Goal: Task Accomplishment & Management: Use online tool/utility

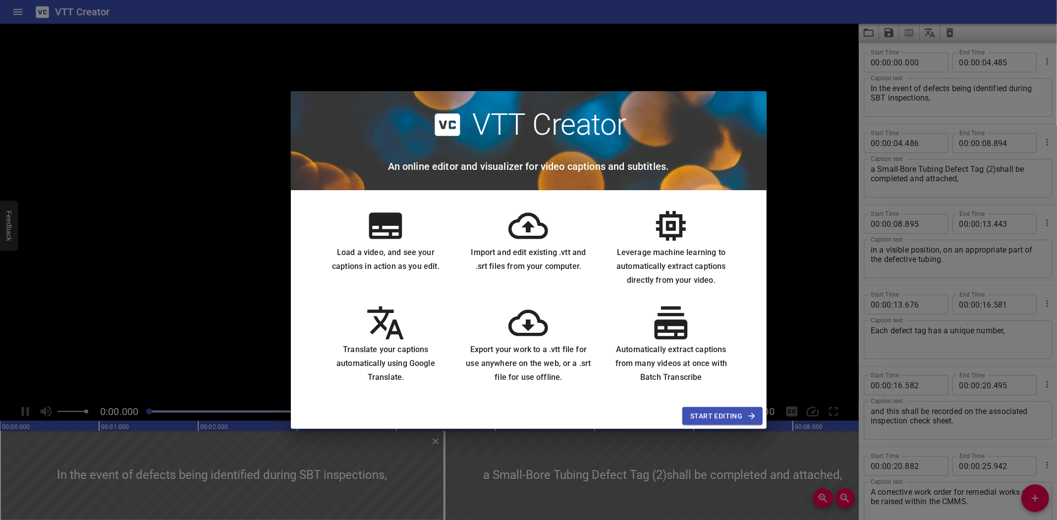
scroll to position [132, 0]
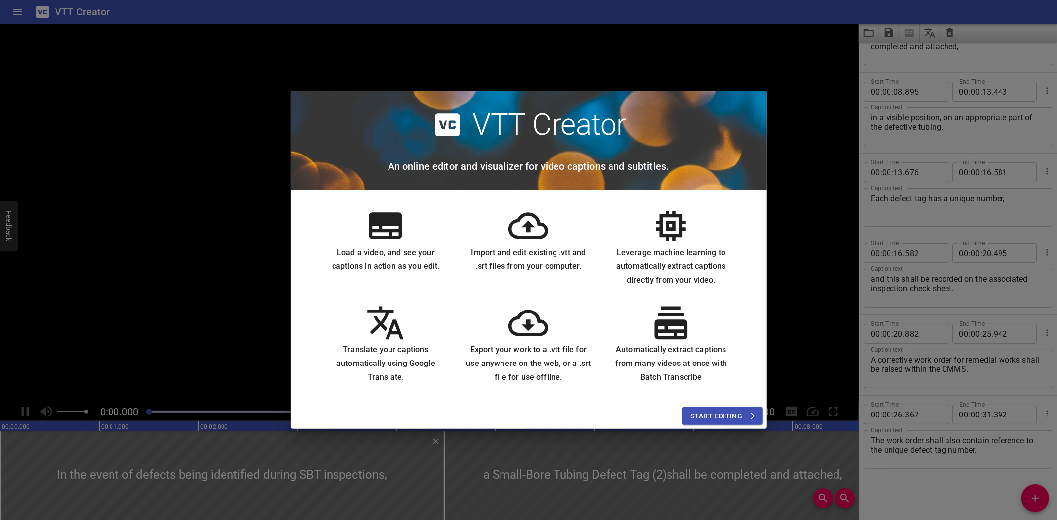
click at [706, 414] on span "Start Editing" at bounding box center [722, 416] width 64 height 12
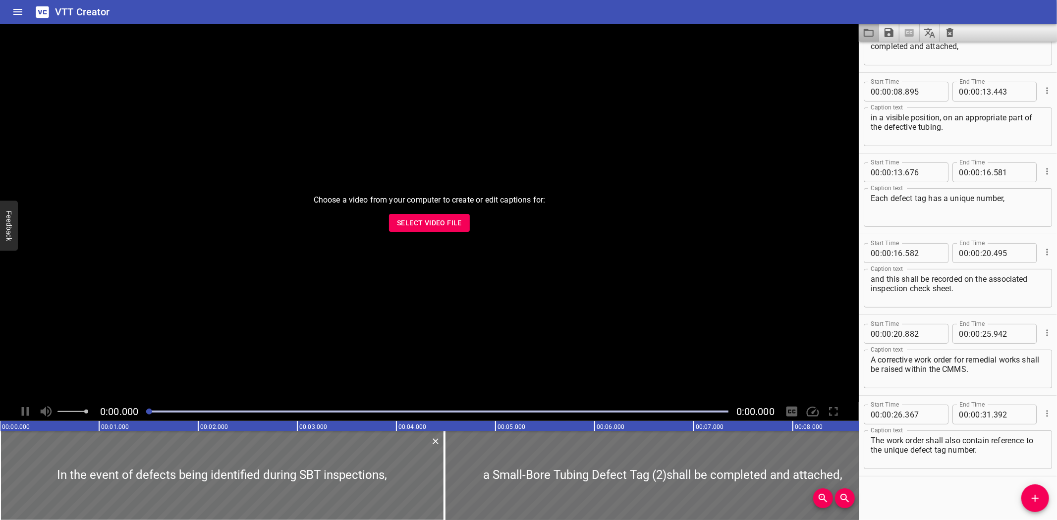
click at [860, 26] on button "Load captions from file" at bounding box center [869, 33] width 20 height 18
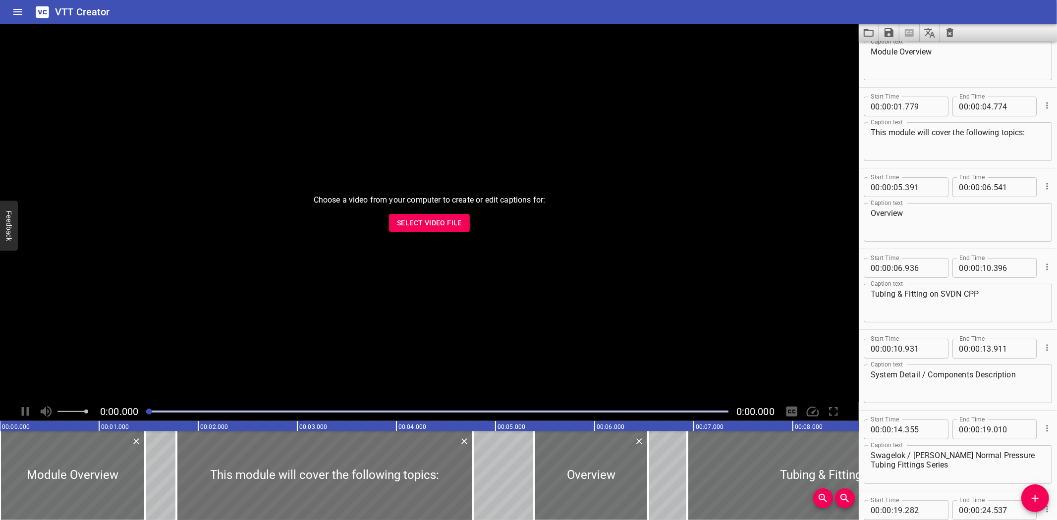
scroll to position [55, 0]
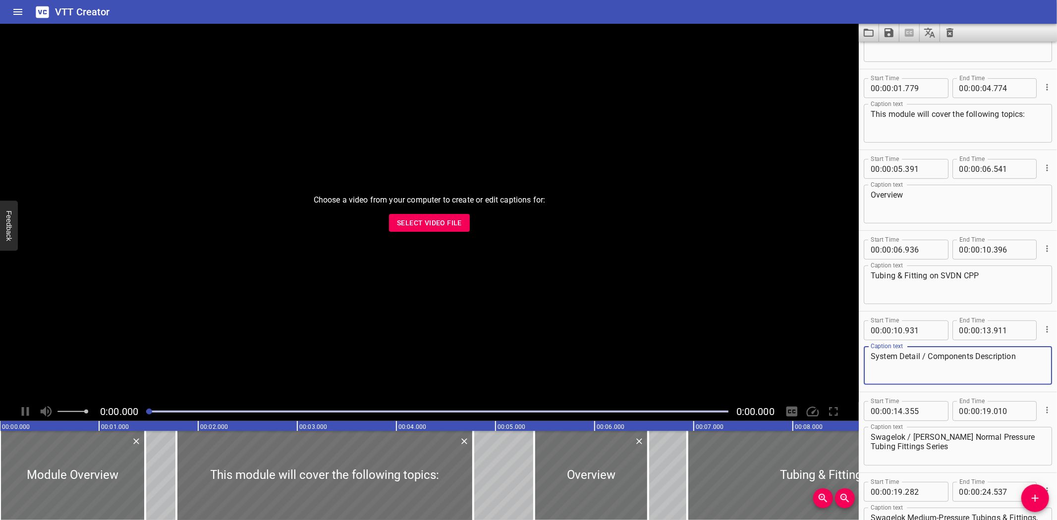
click at [930, 362] on textarea "System Detail / Components Description" at bounding box center [957, 366] width 174 height 28
click at [928, 359] on textarea "System Detail / Components Description" at bounding box center [957, 366] width 174 height 28
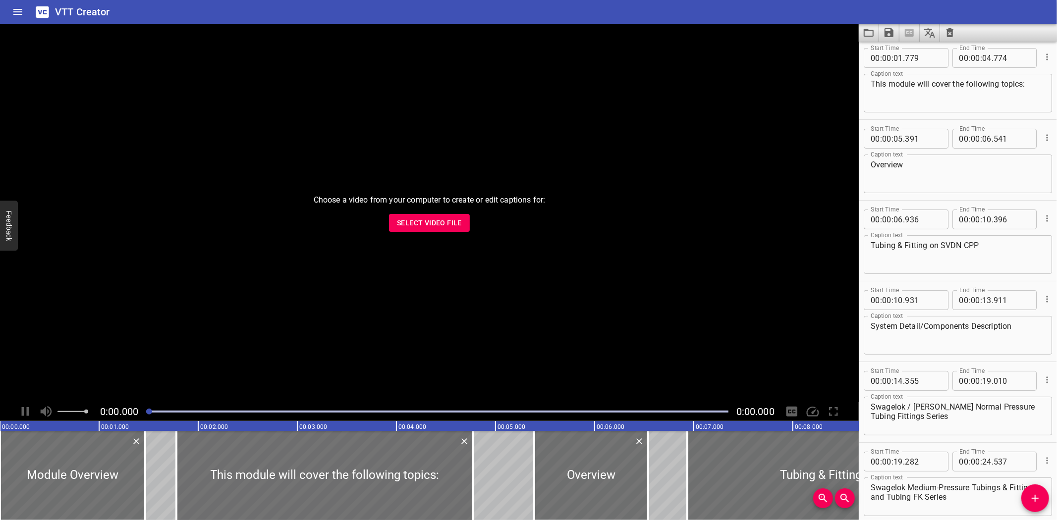
scroll to position [129, 0]
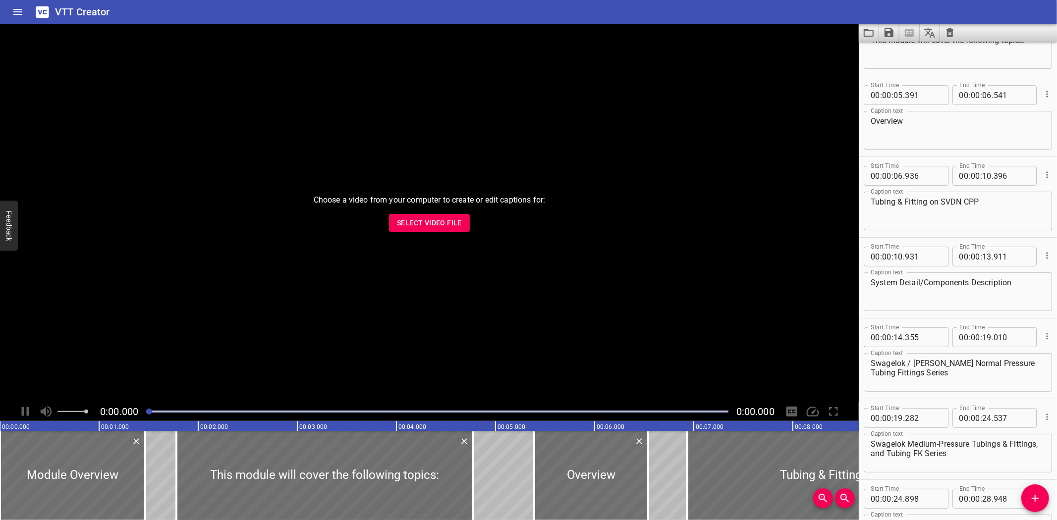
drag, startPoint x: 1053, startPoint y: 82, endPoint x: 953, endPoint y: 379, distance: 313.2
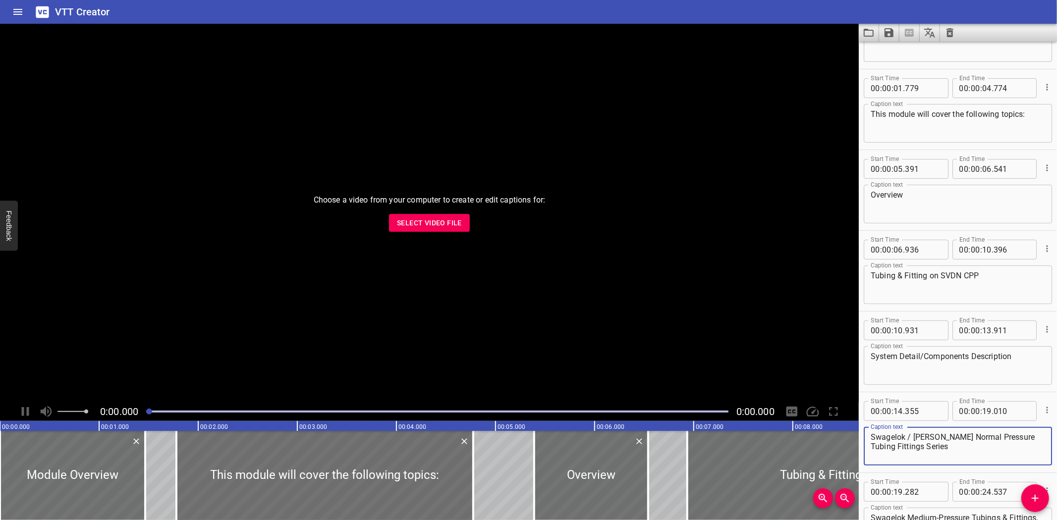
click at [924, 357] on textarea "System Detail/Components Description" at bounding box center [957, 366] width 174 height 28
click at [920, 357] on textarea "System Detail/Components Description" at bounding box center [957, 366] width 174 height 28
click at [925, 358] on textarea "System DetailS/Components Description" at bounding box center [957, 366] width 174 height 28
type textarea "System Details/Components Description"
click at [908, 437] on textarea "Swagelok / Parker Normal Pressure Tubing Fittings Series" at bounding box center [957, 447] width 174 height 28
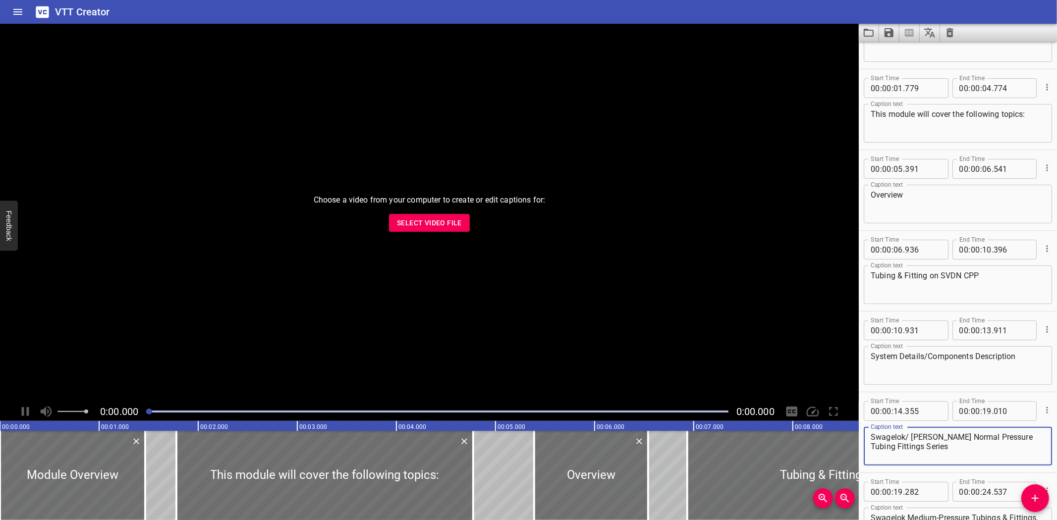
click at [913, 437] on textarea "Swagelok/ Parker Normal Pressure Tubing Fittings Series" at bounding box center [957, 447] width 174 height 28
click at [962, 434] on textarea "Swagelok/Parker Normal Pressure Tubing Fittings Series" at bounding box center [957, 447] width 174 height 28
type textarea "Swagelok/Parker Normal-Pressure Tubing Fittings Series"
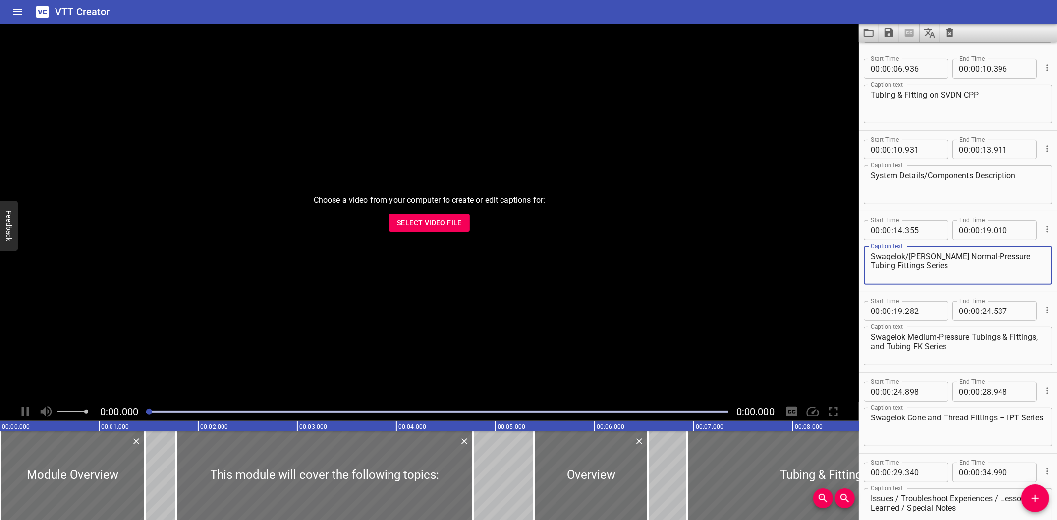
scroll to position [241, 0]
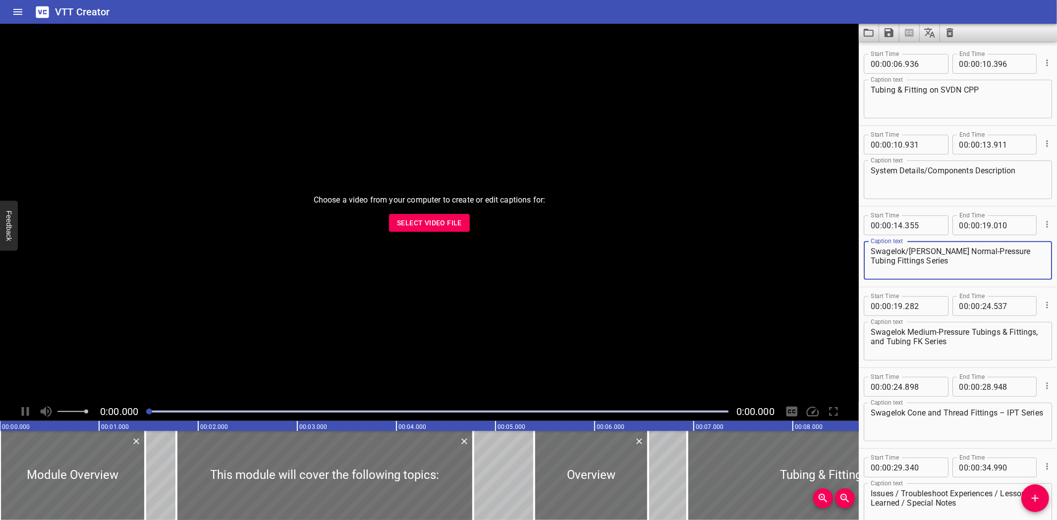
click at [998, 330] on textarea "Swagelok Medium-Pressure Tubings & Fittings, and Tubing FK Series" at bounding box center [957, 341] width 174 height 28
type textarea "Swagelok Medium-Pressure Tubing & Fittings, and Tubing FK Series"
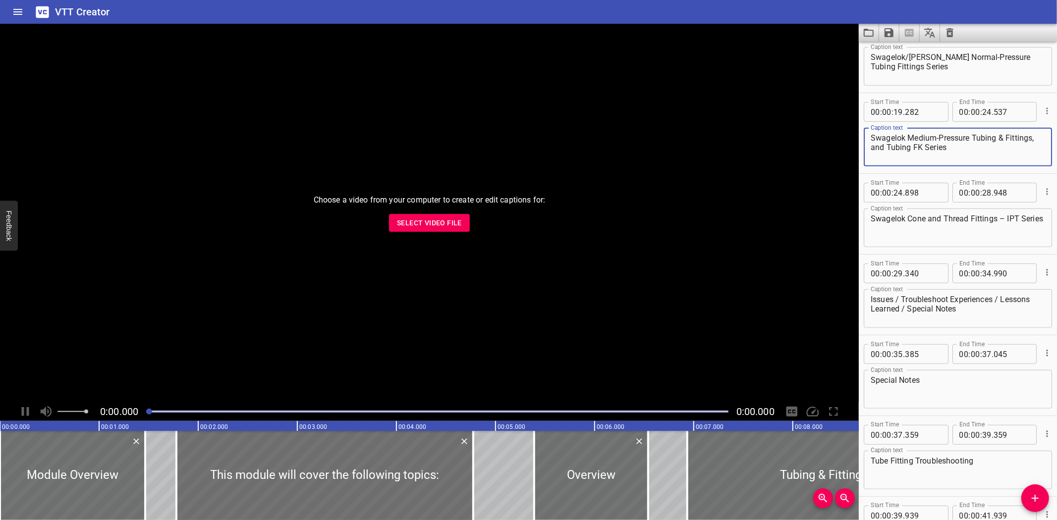
scroll to position [403, 0]
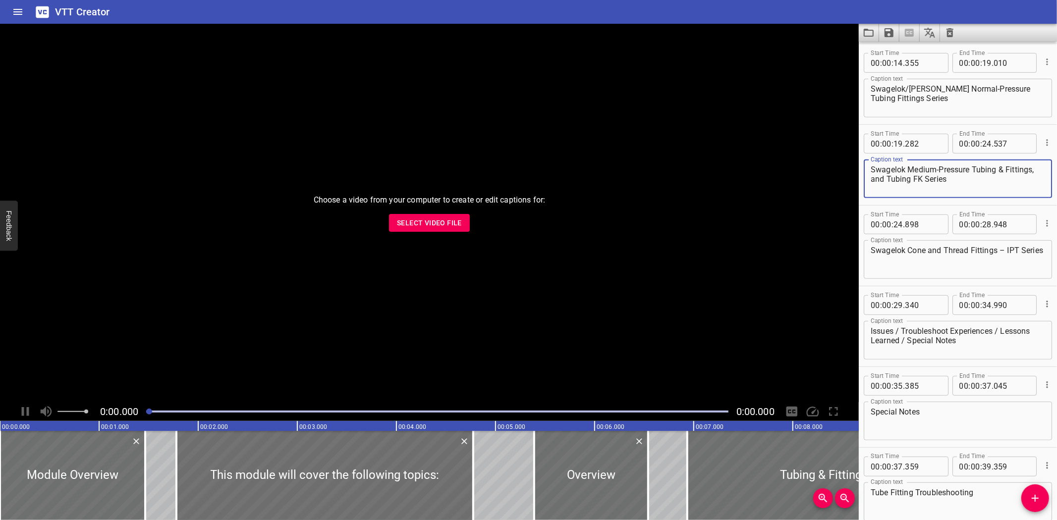
click at [950, 329] on textarea "Issues / Troubleshoot Experiences / Lessons Learned / Special Notes" at bounding box center [957, 340] width 174 height 28
click at [896, 329] on textarea "Issues / Troubleshooting Experiences / Lessons Learned / Special Notes" at bounding box center [957, 340] width 174 height 28
type textarea "Issues/Troubleshooting Experiences/Lessons Learned/Special Notes"
drag, startPoint x: 1024, startPoint y: 409, endPoint x: 919, endPoint y: 432, distance: 107.6
click at [919, 432] on div "Start Time 00 : 00 : 00 . 000 Start Time End Time 00 : 00 : 01 . 465 End Time C…" at bounding box center [958, 286] width 198 height 1292
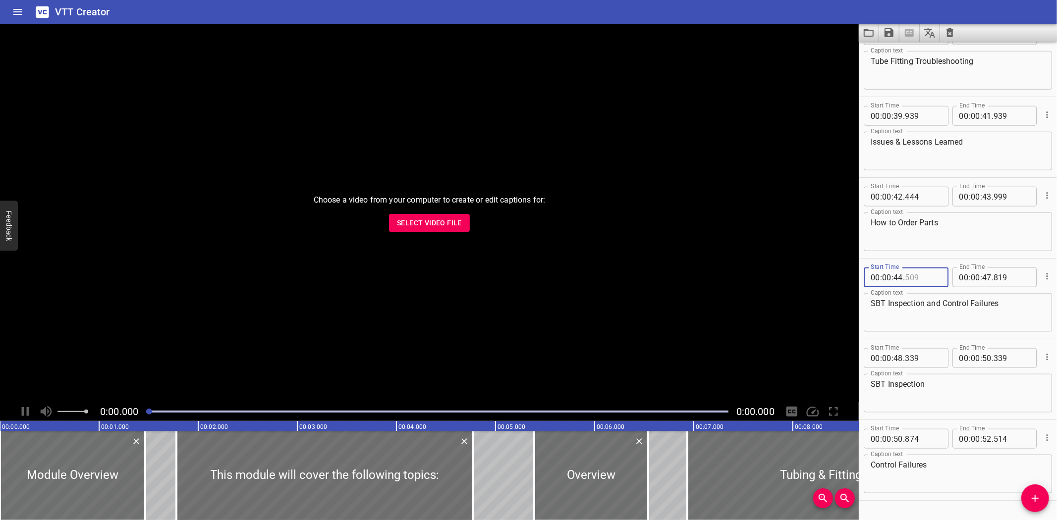
scroll to position [859, 0]
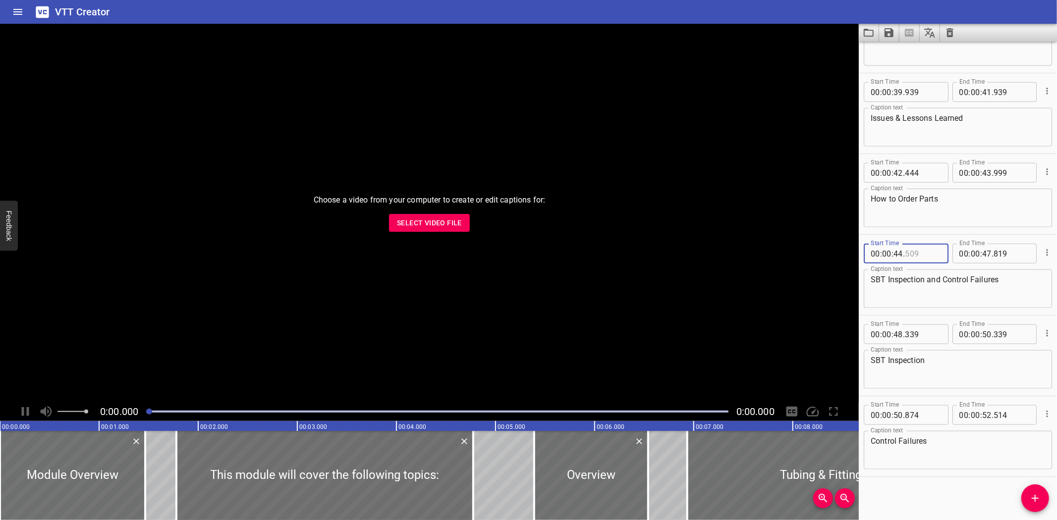
type input "509"
drag, startPoint x: 1050, startPoint y: 281, endPoint x: 864, endPoint y: 7, distance: 331.7
click at [864, 7] on div "VTT Creator" at bounding box center [528, 12] width 1057 height 24
click at [890, 32] on icon "Save captions to file" at bounding box center [888, 32] width 9 height 9
click at [899, 49] on li "Save to VTT file" at bounding box center [915, 55] width 73 height 18
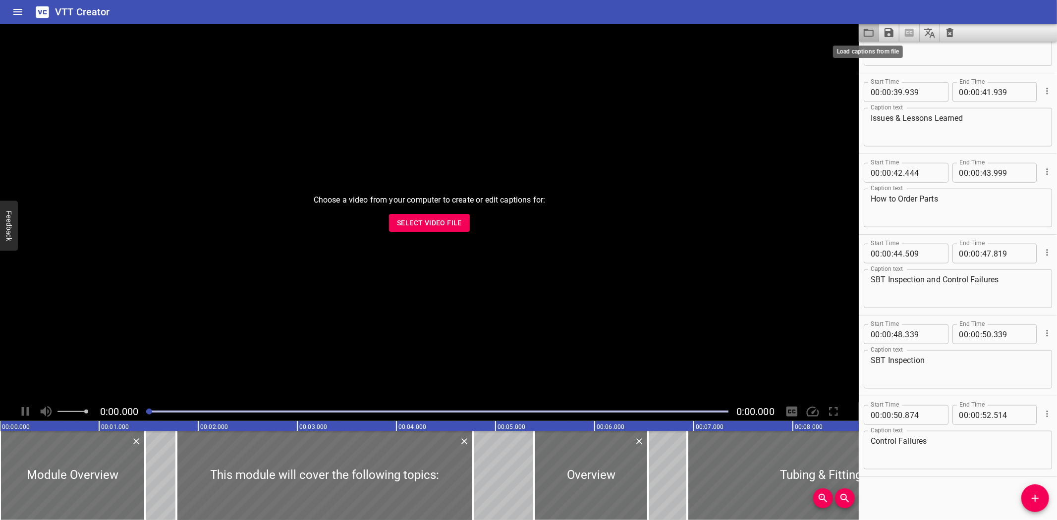
click at [871, 31] on icon "Load captions from file" at bounding box center [869, 33] width 12 height 12
click at [246, 50] on div "Choose a video from your computer to create or edit captions for: Select Video …" at bounding box center [429, 213] width 859 height 379
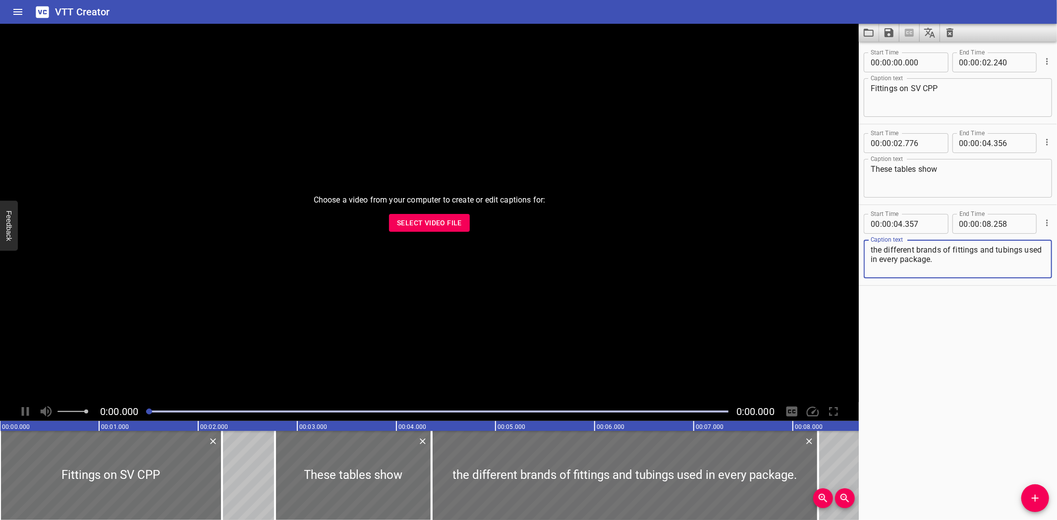
click at [1030, 255] on textarea "the different brands of fittings and tubings used in every package." at bounding box center [957, 259] width 174 height 28
click at [1022, 250] on textarea "the different brands of fittings and tubings used in every package." at bounding box center [957, 259] width 174 height 28
click at [428, 218] on span "Select Video File" at bounding box center [429, 223] width 65 height 12
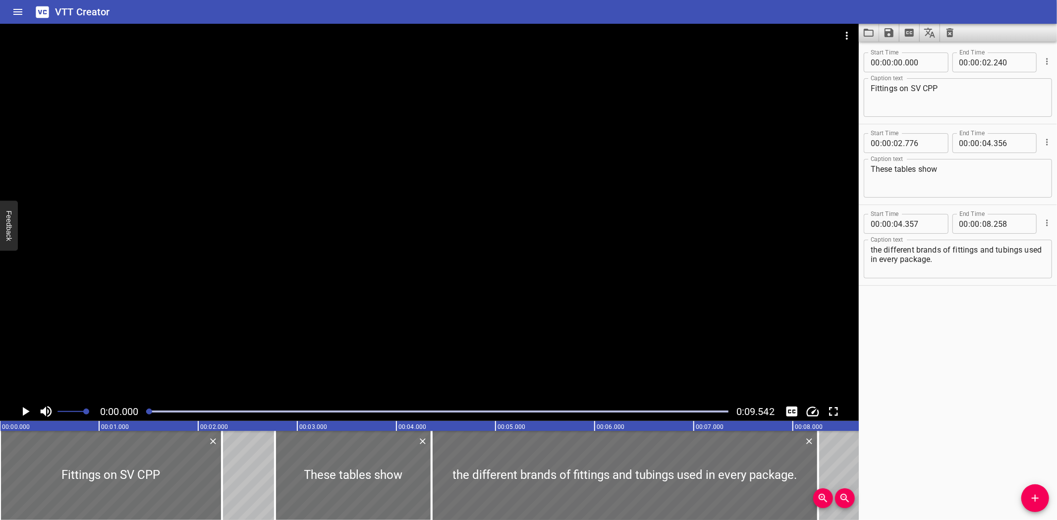
click at [442, 274] on div at bounding box center [429, 213] width 859 height 379
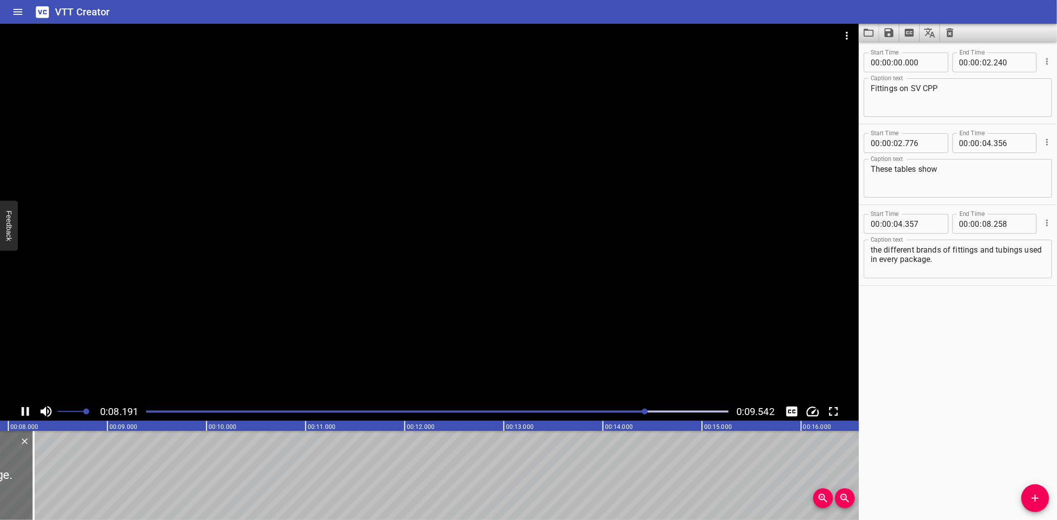
click at [538, 377] on div at bounding box center [429, 213] width 859 height 379
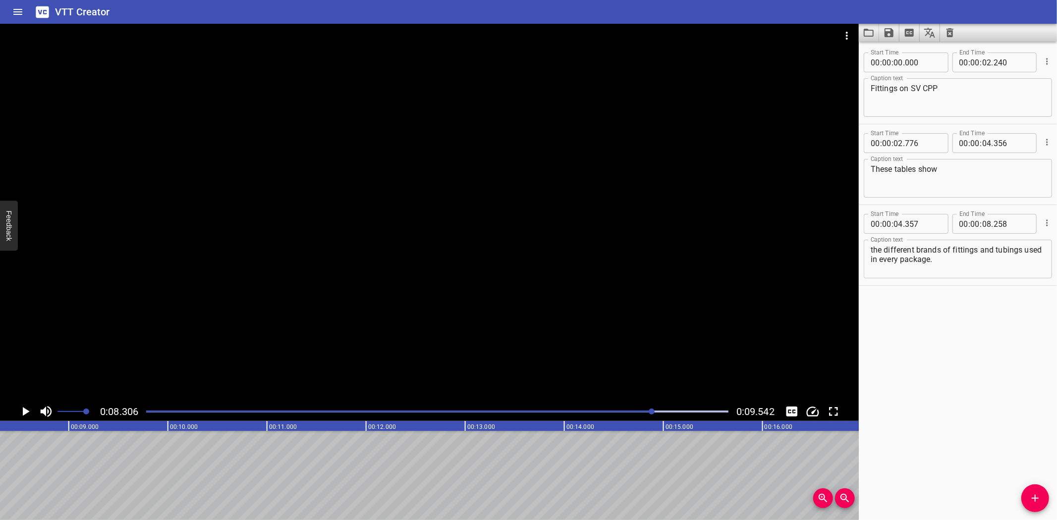
click at [586, 413] on div at bounding box center [437, 412] width 594 height 14
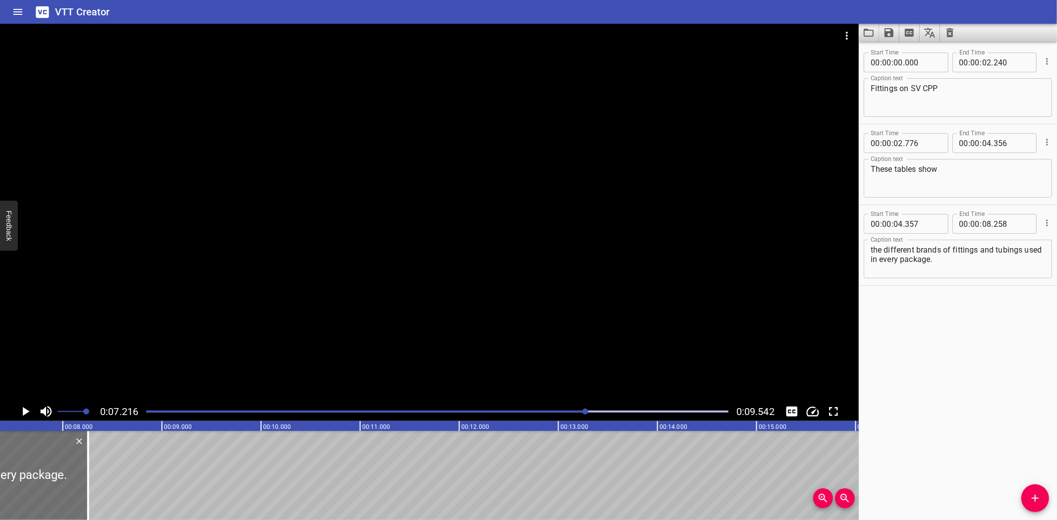
scroll to position [0, 715]
click at [546, 412] on div "Play progress" at bounding box center [295, 412] width 582 height 2
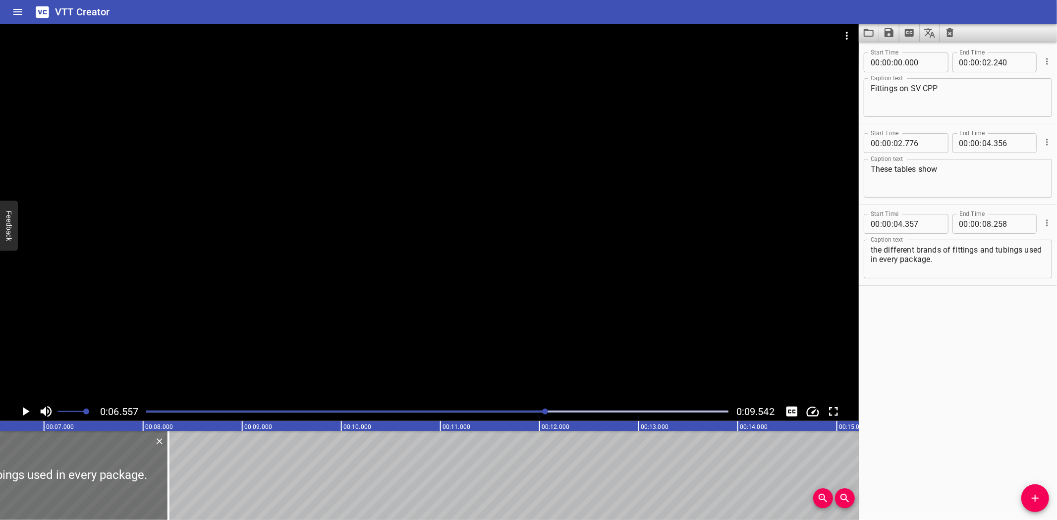
click at [368, 300] on div at bounding box center [429, 213] width 859 height 379
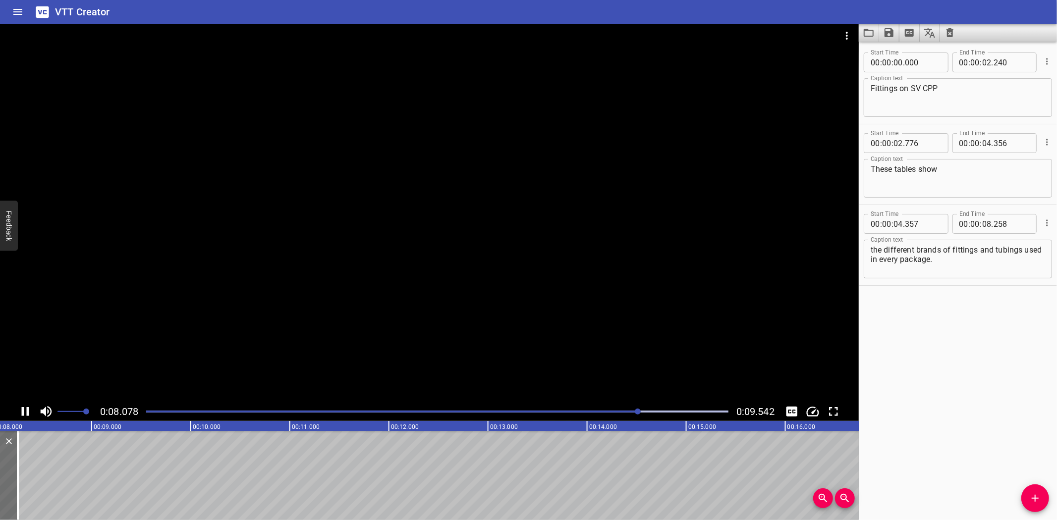
click at [518, 411] on div "Play progress" at bounding box center [348, 412] width 582 height 2
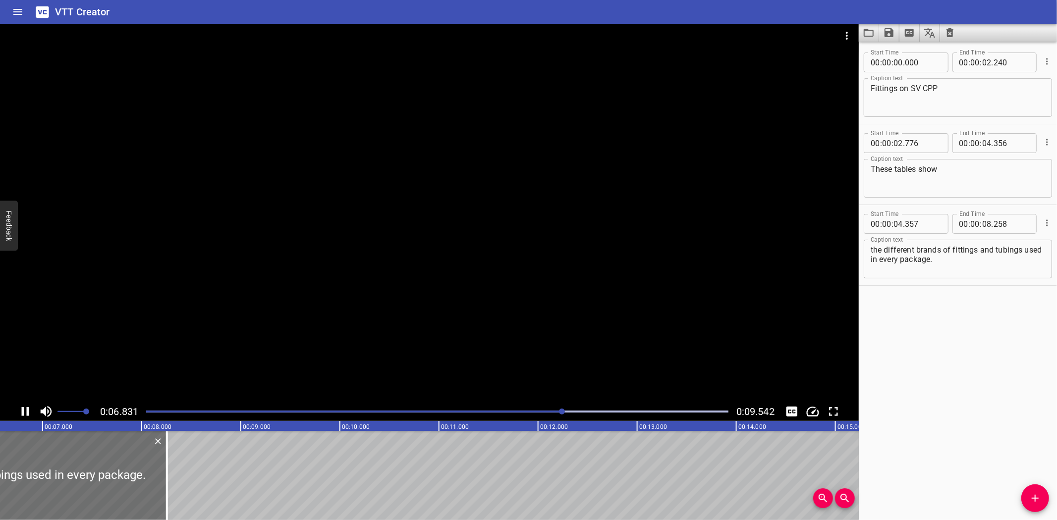
click at [490, 411] on div "Play progress" at bounding box center [272, 412] width 582 height 2
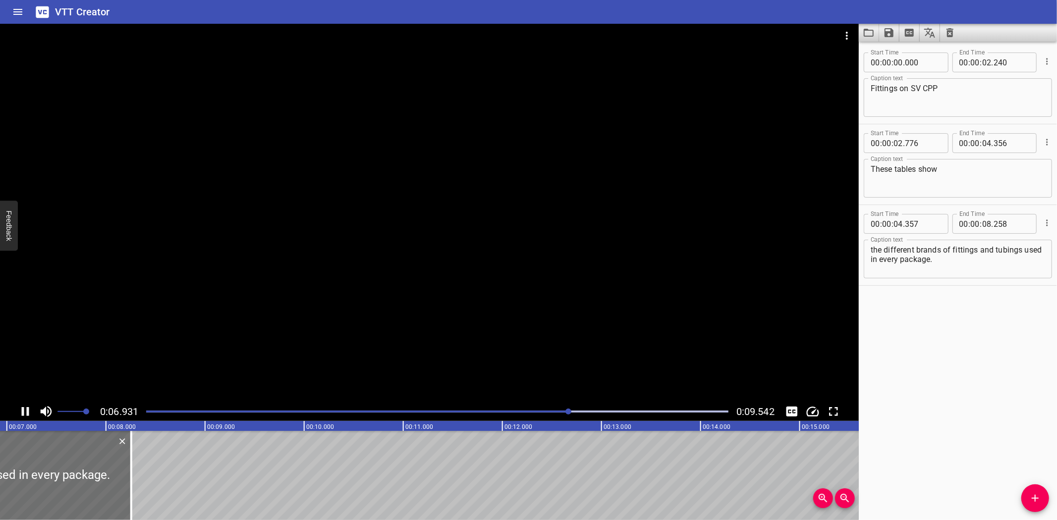
click at [486, 411] on div "Play progress" at bounding box center [278, 412] width 582 height 2
click at [486, 411] on div "Play progress" at bounding box center [272, 412] width 582 height 2
click at [486, 411] on div "Play progress" at bounding box center [288, 412] width 582 height 2
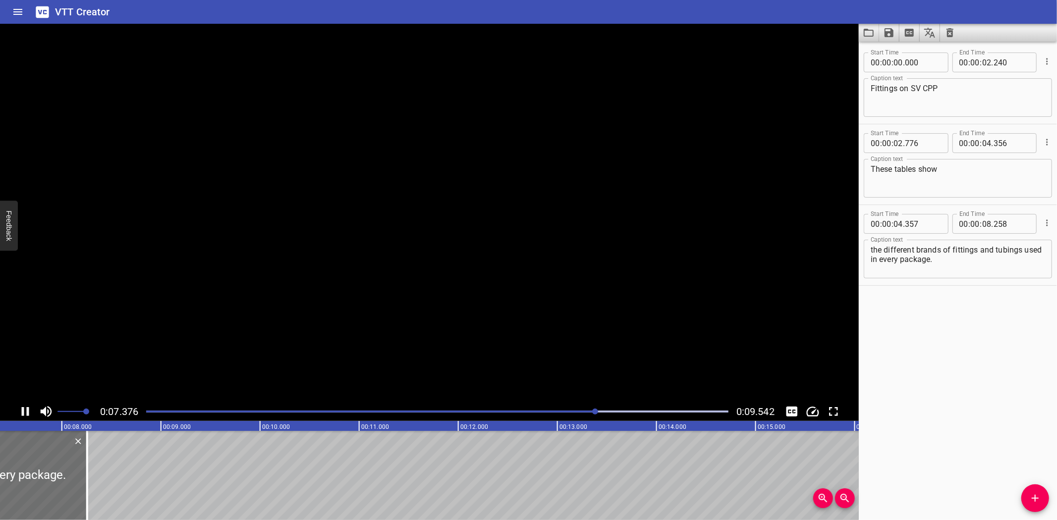
click at [486, 411] on div "Play progress" at bounding box center [305, 412] width 582 height 2
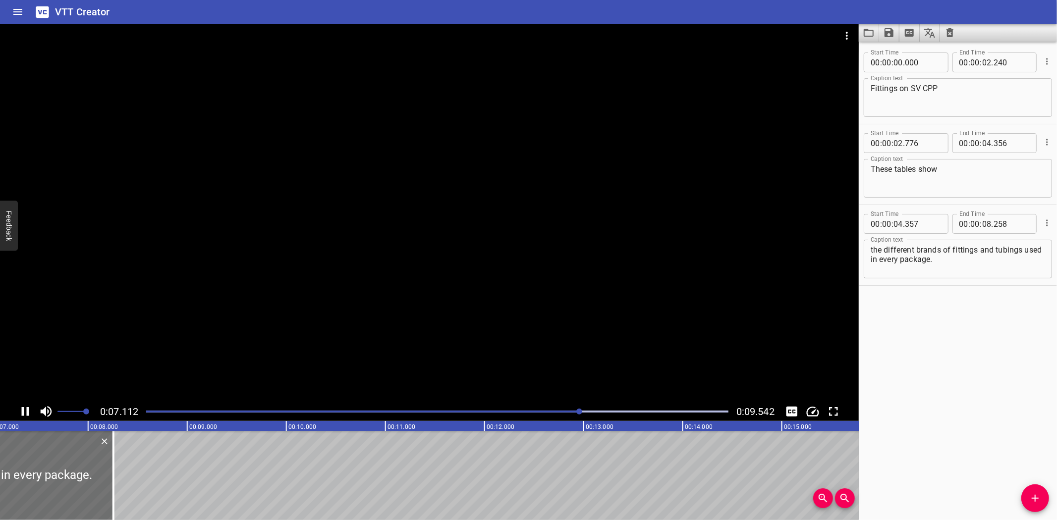
click at [496, 410] on div at bounding box center [437, 412] width 594 height 14
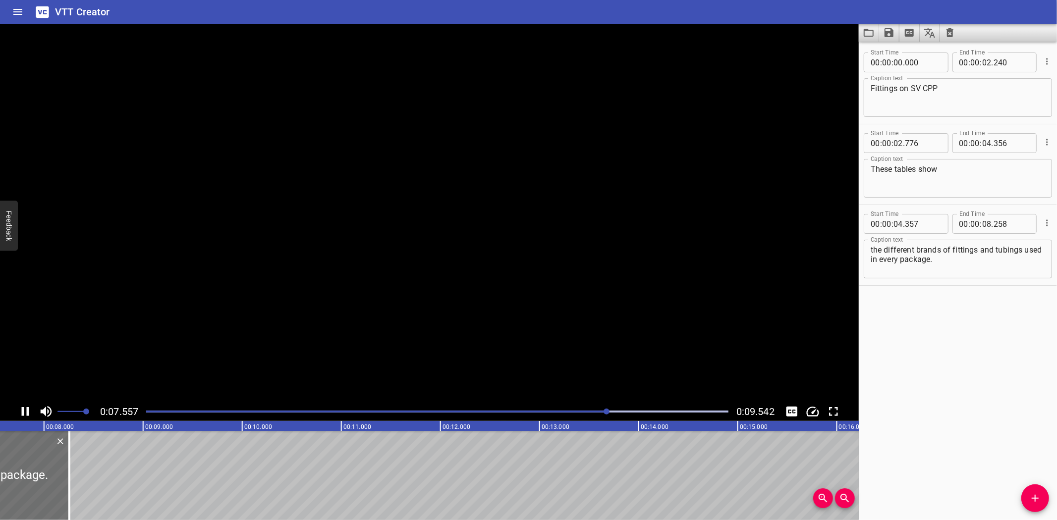
click at [496, 410] on div at bounding box center [437, 412] width 594 height 14
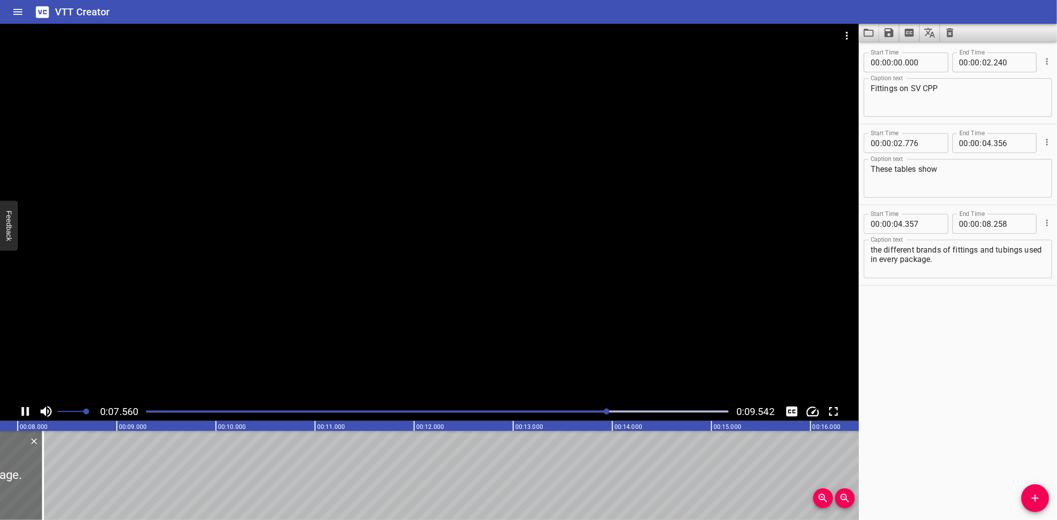
click at [496, 410] on div at bounding box center [437, 412] width 594 height 14
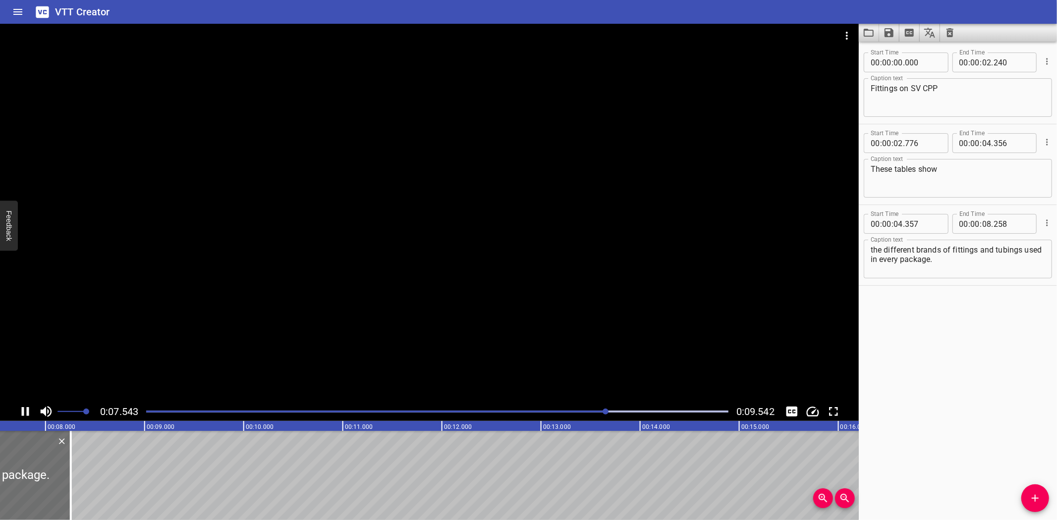
click at [482, 340] on div at bounding box center [429, 213] width 859 height 379
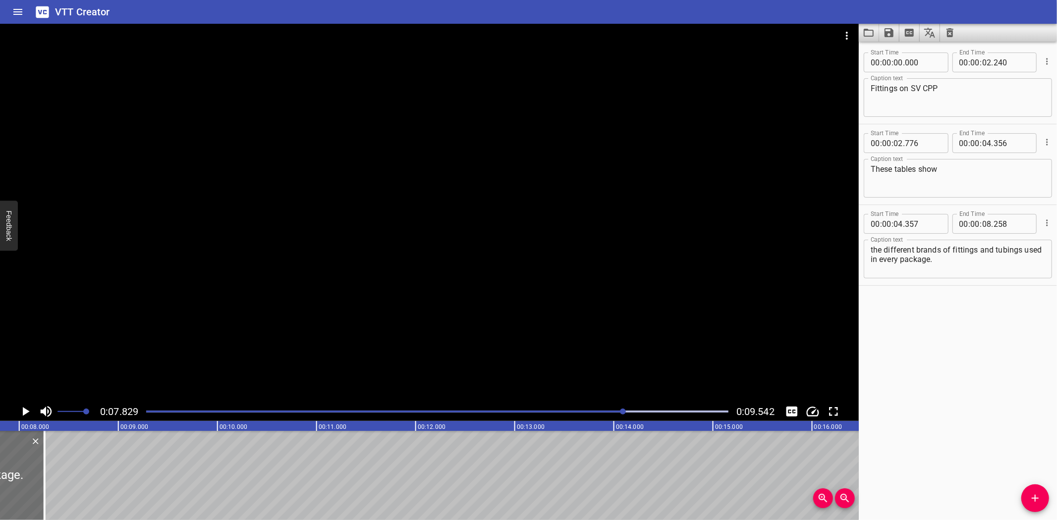
scroll to position [0, 775]
drag, startPoint x: 482, startPoint y: 340, endPoint x: 933, endPoint y: 432, distance: 460.7
click at [933, 432] on div "Start Time 00 : 00 : 00 . 000 Start Time End Time 00 : 00 : 02 . 240 End Time C…" at bounding box center [958, 281] width 198 height 479
click at [559, 413] on div at bounding box center [437, 412] width 594 height 14
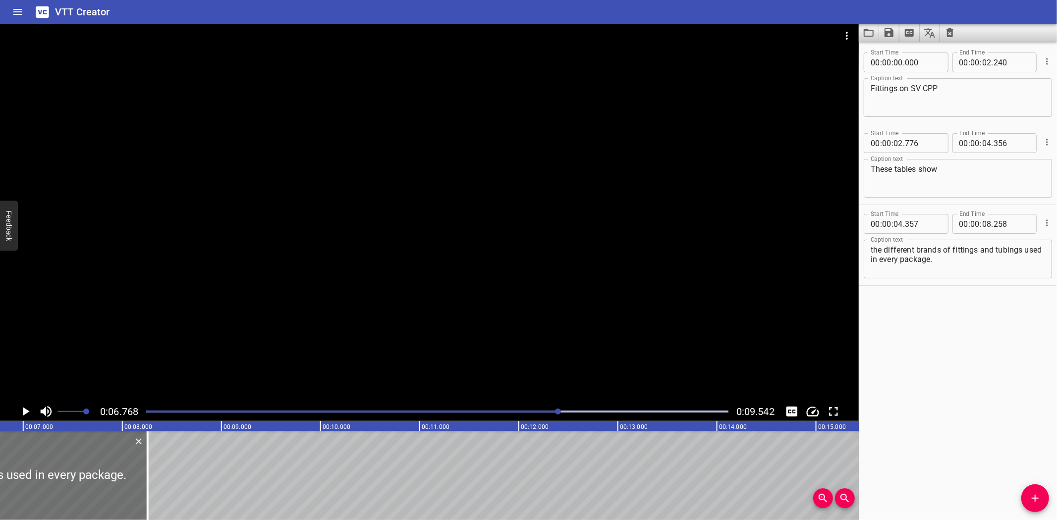
drag, startPoint x: 548, startPoint y: 412, endPoint x: 525, endPoint y: 381, distance: 38.5
click at [548, 412] on div "Play progress" at bounding box center [268, 412] width 582 height 2
click at [518, 361] on div at bounding box center [429, 213] width 859 height 379
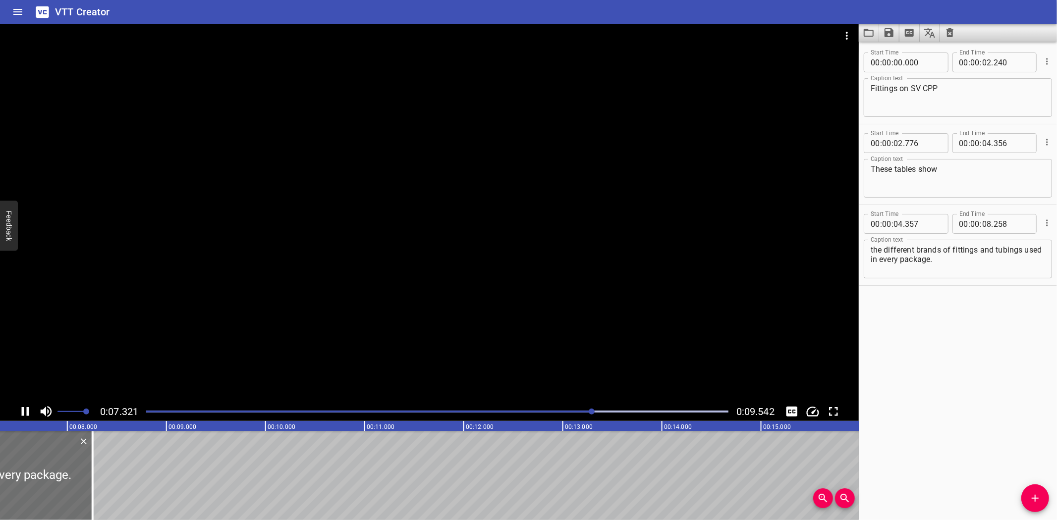
click at [524, 412] on div "Play progress" at bounding box center [302, 412] width 582 height 2
click at [502, 412] on div "Play progress" at bounding box center [295, 412] width 582 height 2
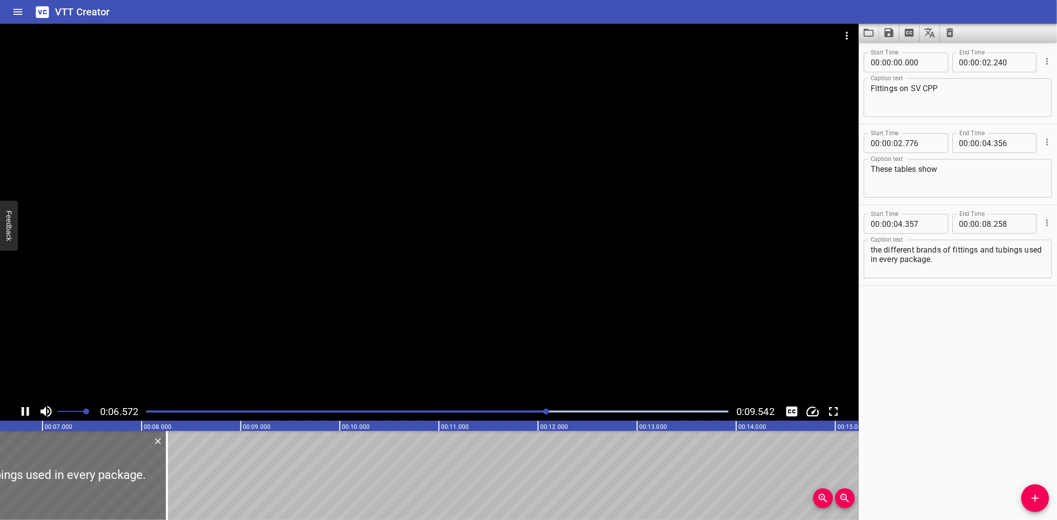
click at [502, 412] on div "Play progress" at bounding box center [256, 412] width 582 height 2
click at [478, 412] on div "Play progress" at bounding box center [257, 412] width 582 height 2
click at [478, 412] on div "Play progress" at bounding box center [282, 412] width 582 height 2
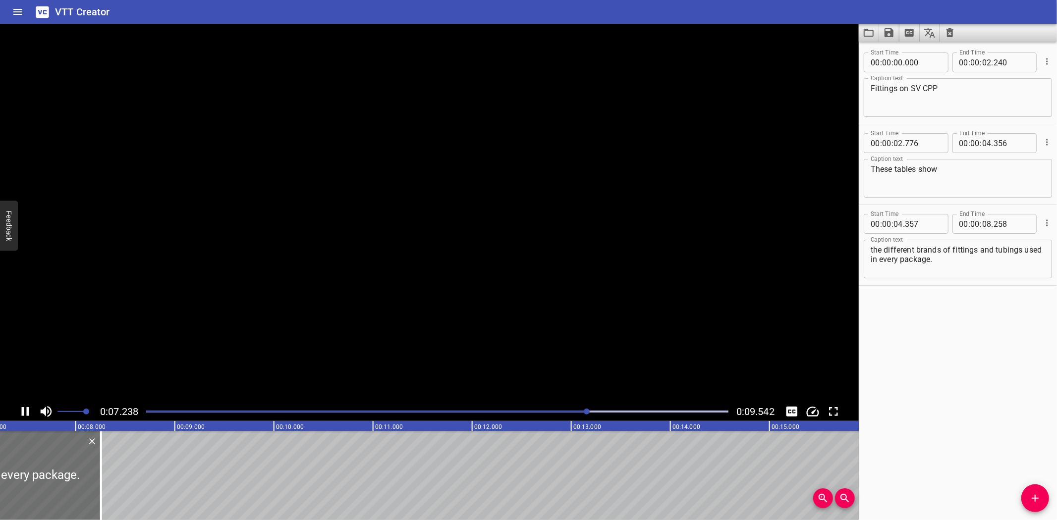
click at [478, 412] on div "Play progress" at bounding box center [297, 412] width 582 height 2
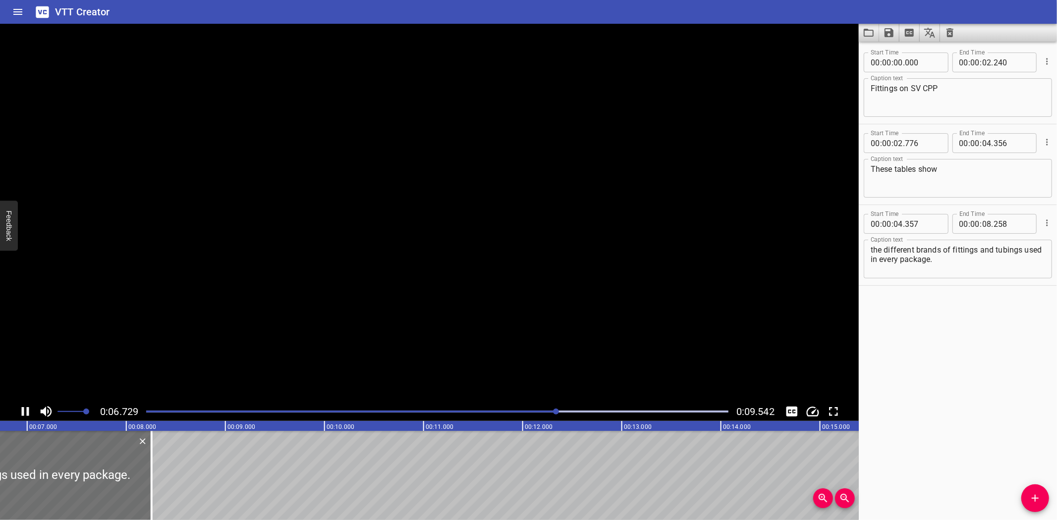
click at [478, 412] on div "Play progress" at bounding box center [266, 412] width 582 height 2
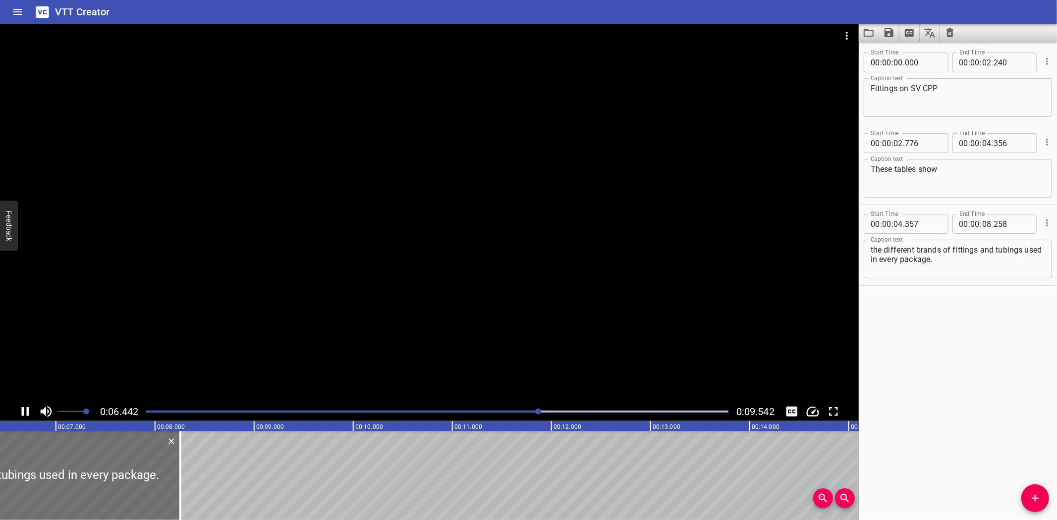
click at [475, 412] on div "Play progress" at bounding box center [248, 412] width 582 height 2
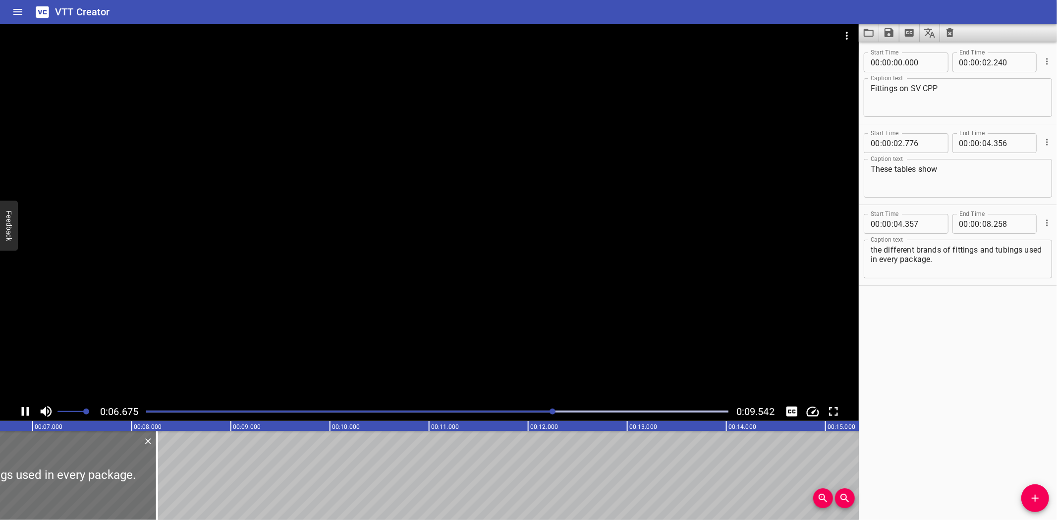
click at [475, 412] on div "Play progress" at bounding box center [262, 412] width 582 height 2
click at [475, 412] on div "Play progress" at bounding box center [261, 412] width 582 height 2
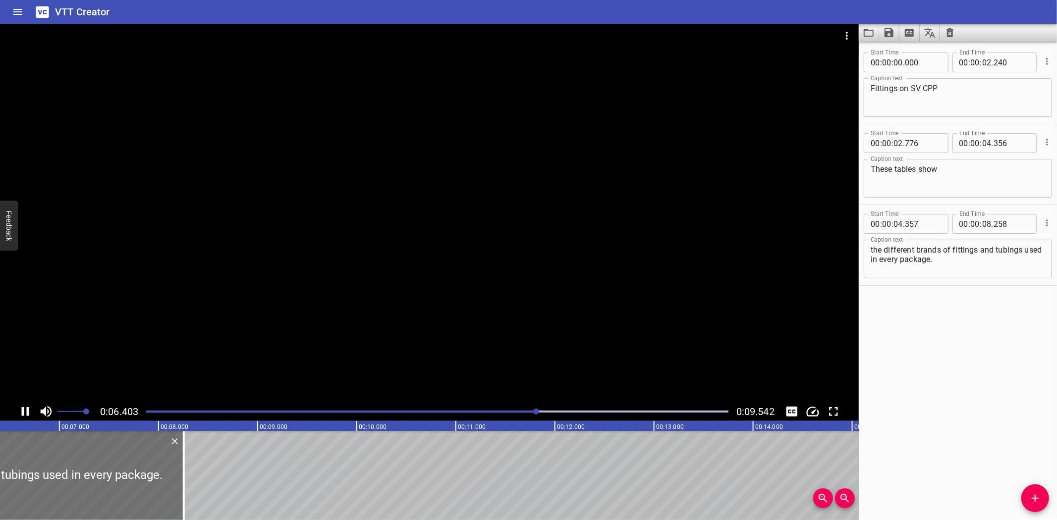
click at [440, 322] on div at bounding box center [429, 213] width 859 height 379
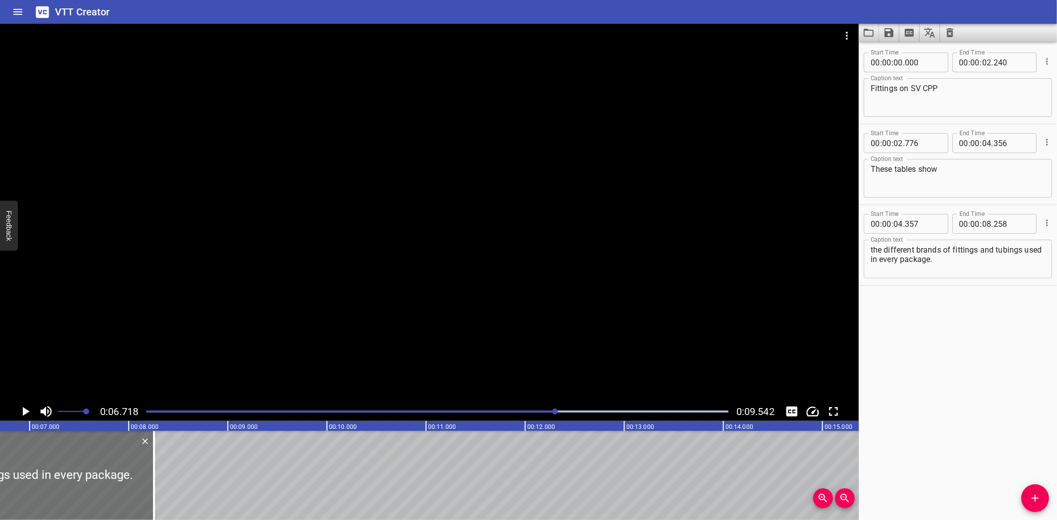
scroll to position [0, 665]
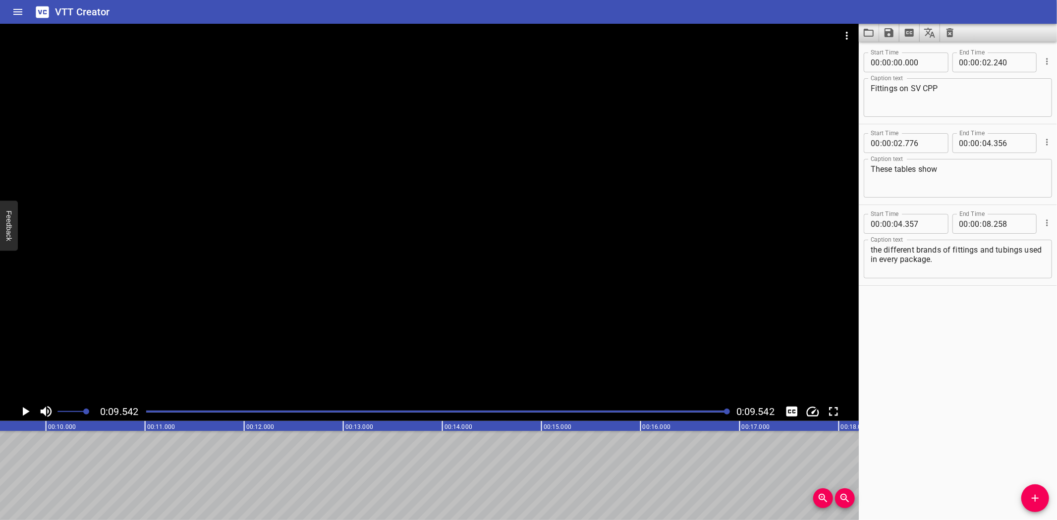
scroll to position [0, 945]
click at [568, 7] on div "VTT Creator" at bounding box center [528, 12] width 1057 height 24
click at [1026, 246] on textarea "the different brands of fittings and tubings used in every package." at bounding box center [957, 259] width 174 height 28
click at [1021, 251] on textarea "the different brands of fittings and tubings used in every package." at bounding box center [957, 259] width 174 height 28
type textarea "the different brands of fittings and tubing used in every package."
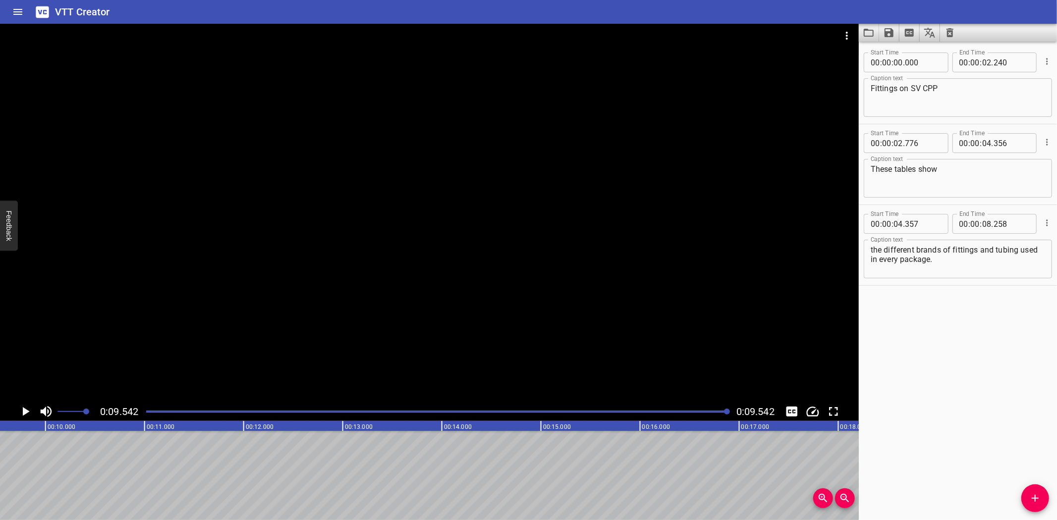
click at [945, 328] on div "Start Time 00 : 00 : 00 . 000 Start Time End Time 00 : 00 : 02 . 240 End Time C…" at bounding box center [958, 281] width 198 height 479
click at [860, 32] on button "Load captions from file" at bounding box center [869, 33] width 20 height 18
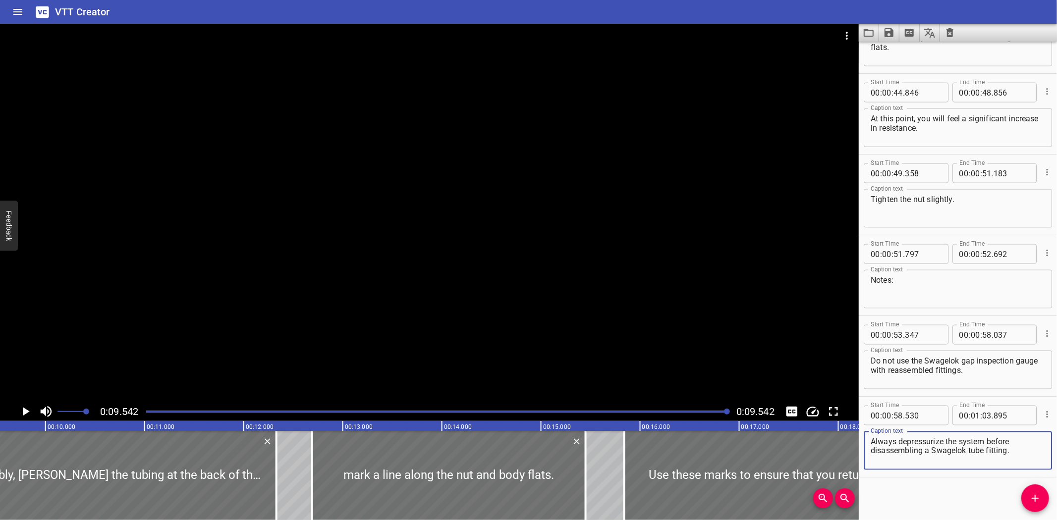
scroll to position [1182, 0]
click at [905, 356] on textarea "Do not use the Swagelok gap inspection gauge with reassembled fittings." at bounding box center [957, 370] width 174 height 28
click at [939, 437] on textarea "Always depressurize the system before disassembling a Swagelok tube fitting." at bounding box center [957, 450] width 174 height 28
click at [929, 452] on textarea "Always depressurise the system before disassembling a Swagelok tube fitting." at bounding box center [957, 450] width 174 height 28
type textarea "Always depressurise the system before disassembling the Swagelok tube fitting."
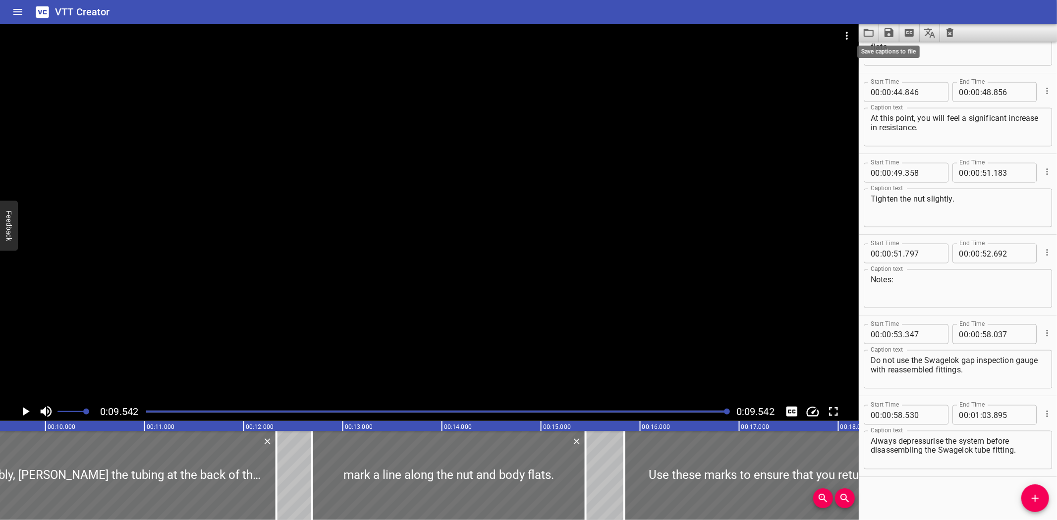
click at [889, 32] on icon "Save captions to file" at bounding box center [888, 32] width 9 height 9
click at [908, 58] on li "Save to VTT file" at bounding box center [915, 55] width 73 height 18
click at [865, 31] on icon "Load captions from file" at bounding box center [869, 33] width 12 height 12
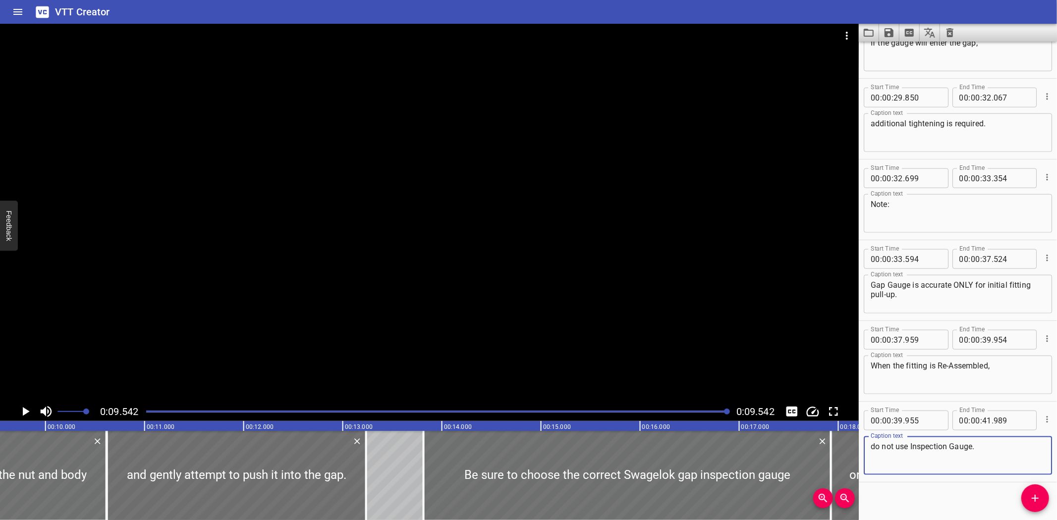
scroll to position [859, 0]
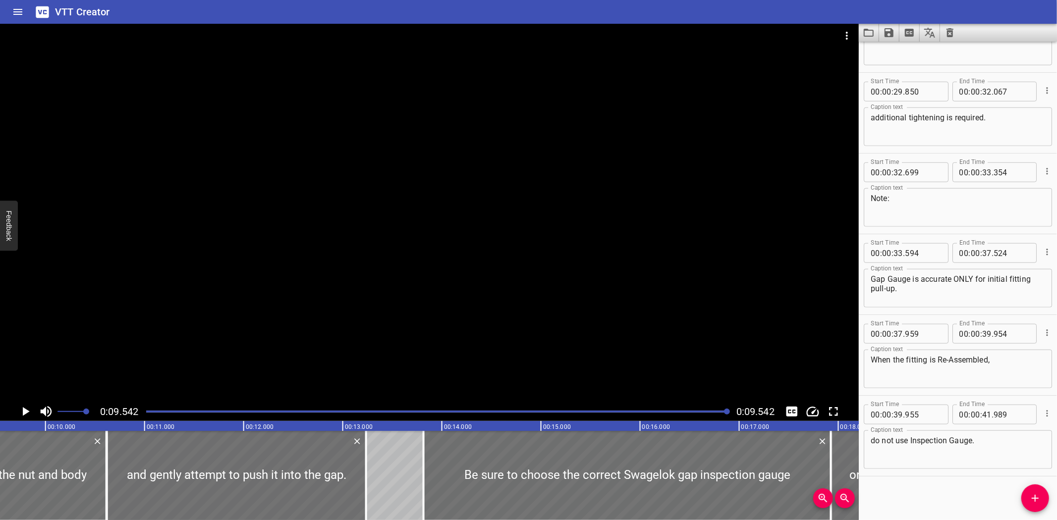
click at [848, 35] on icon "Video Options" at bounding box center [847, 36] width 12 height 12
click at [847, 35] on li "Select New Video File..." at bounding box center [884, 37] width 99 height 18
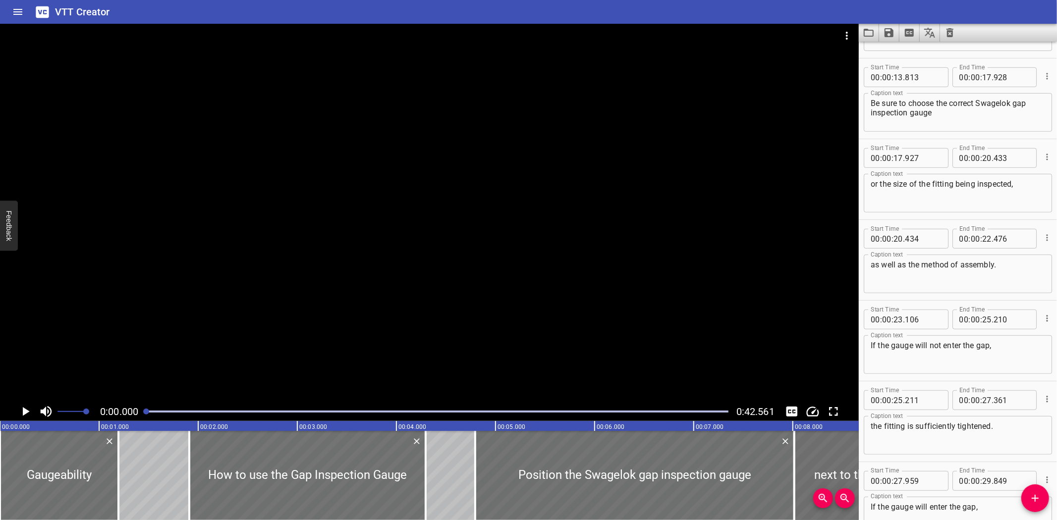
scroll to position [374, 0]
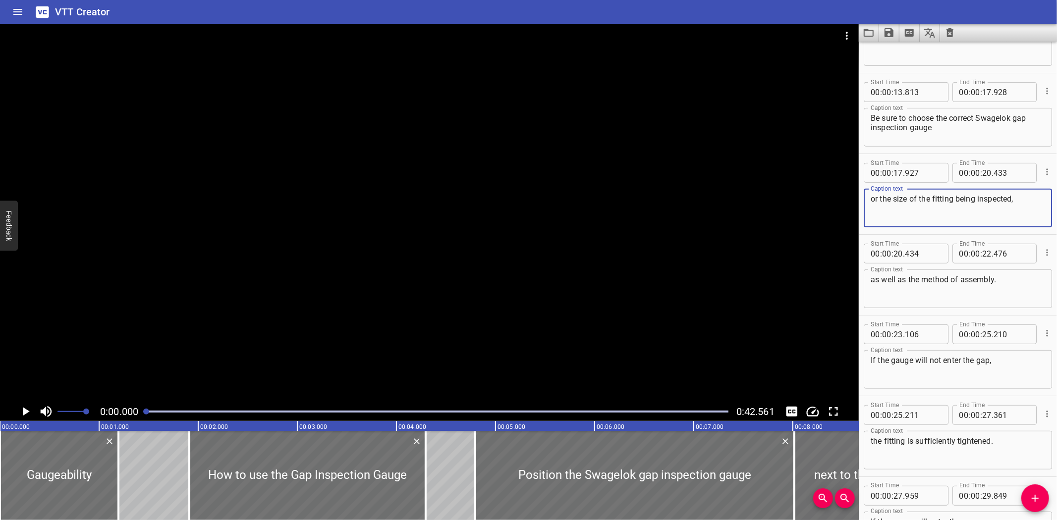
click at [873, 199] on textarea "or the size of the fitting being inspected," at bounding box center [957, 208] width 174 height 28
click at [869, 200] on div "or the size of the fitting being inspected, Caption text" at bounding box center [958, 208] width 188 height 39
click at [869, 198] on div "or the size of the fitting being inspected, Caption text" at bounding box center [958, 208] width 188 height 39
type textarea "for the size of the fitting being inspected,"
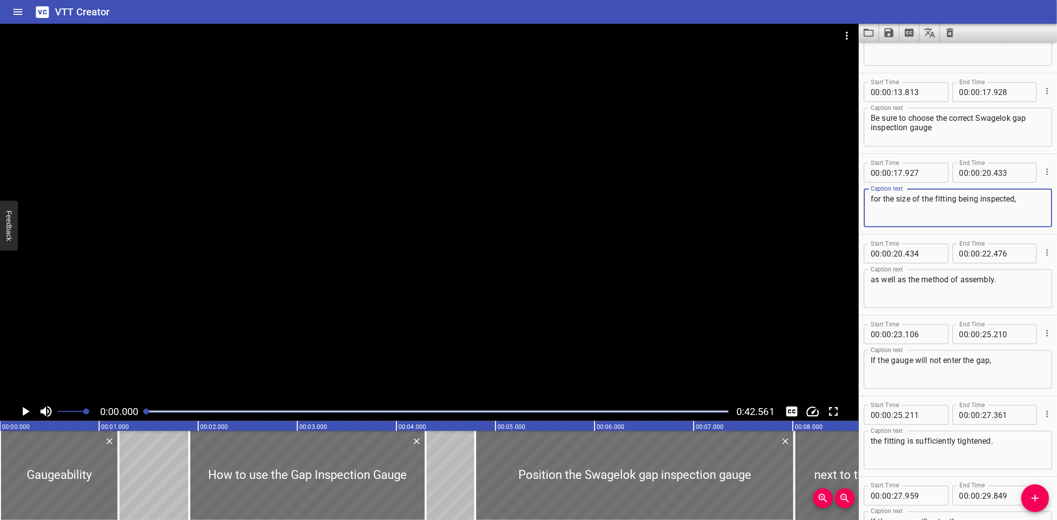
click at [362, 413] on div at bounding box center [437, 412] width 594 height 14
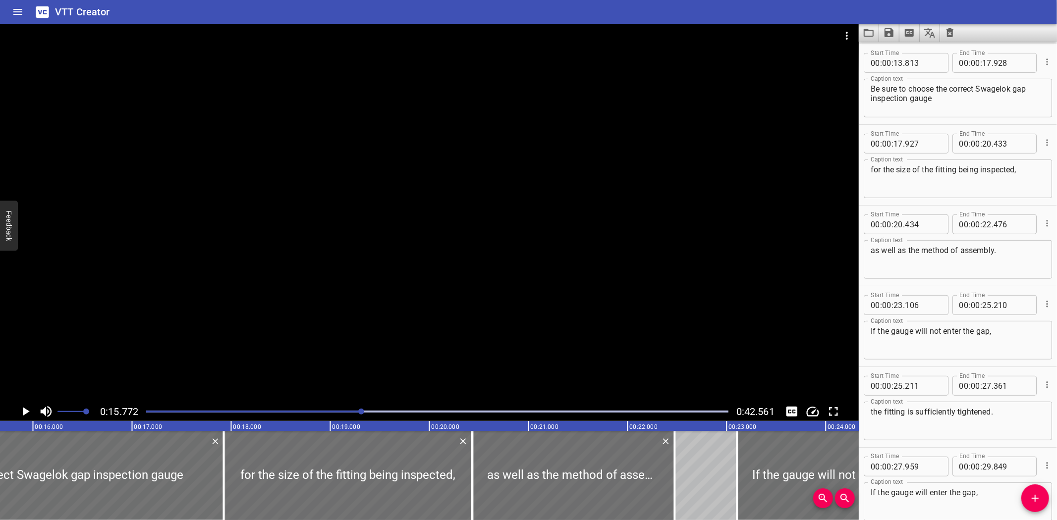
scroll to position [0, 1563]
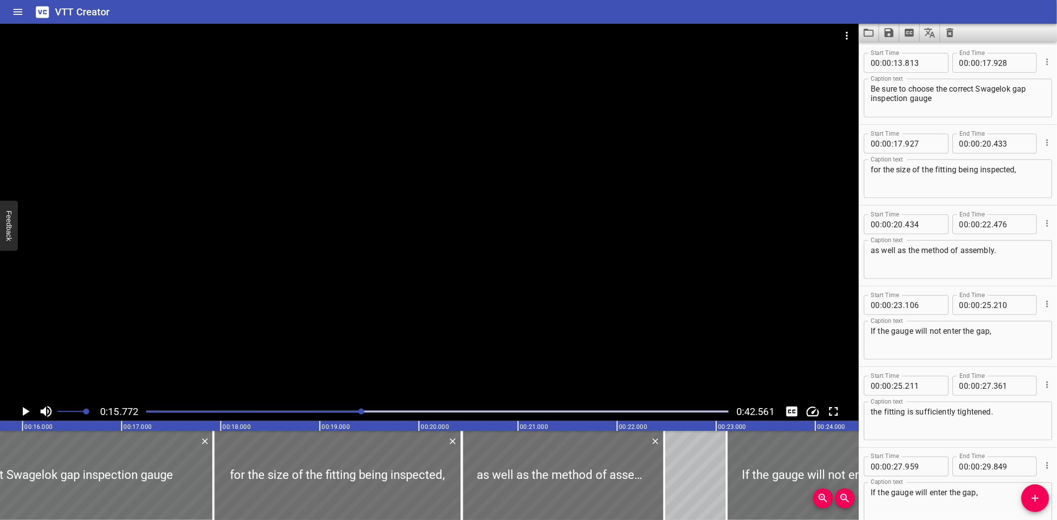
click at [400, 321] on div at bounding box center [429, 213] width 859 height 379
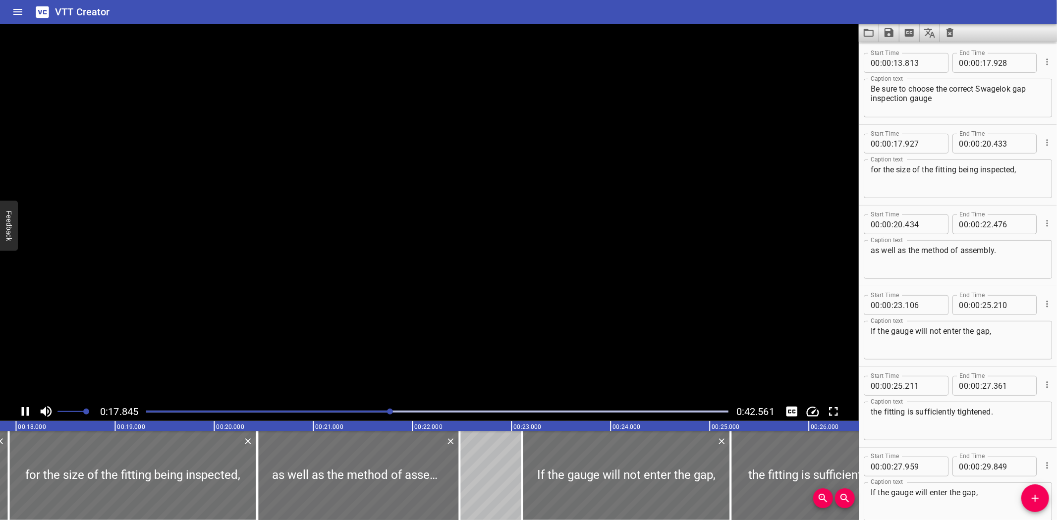
scroll to position [484, 0]
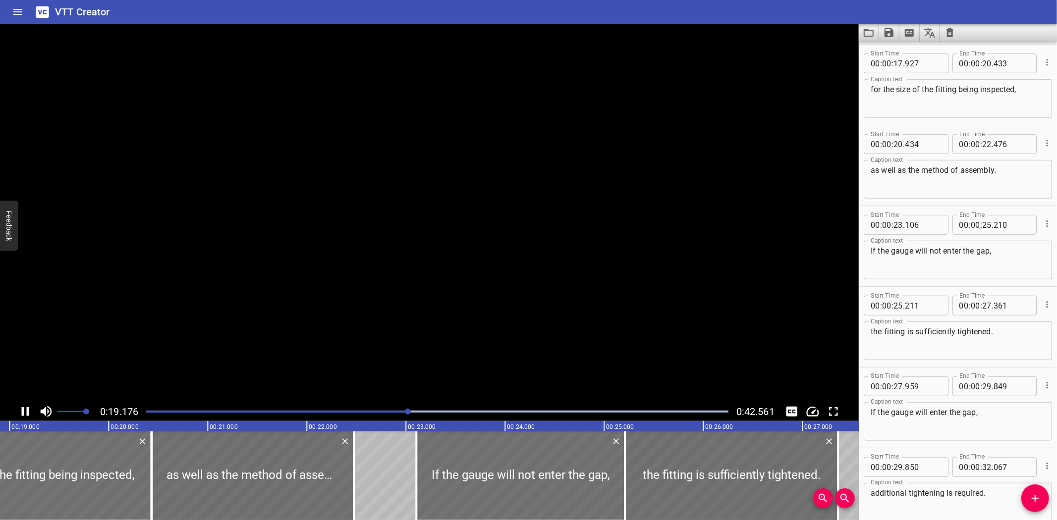
click at [400, 321] on video at bounding box center [429, 213] width 859 height 379
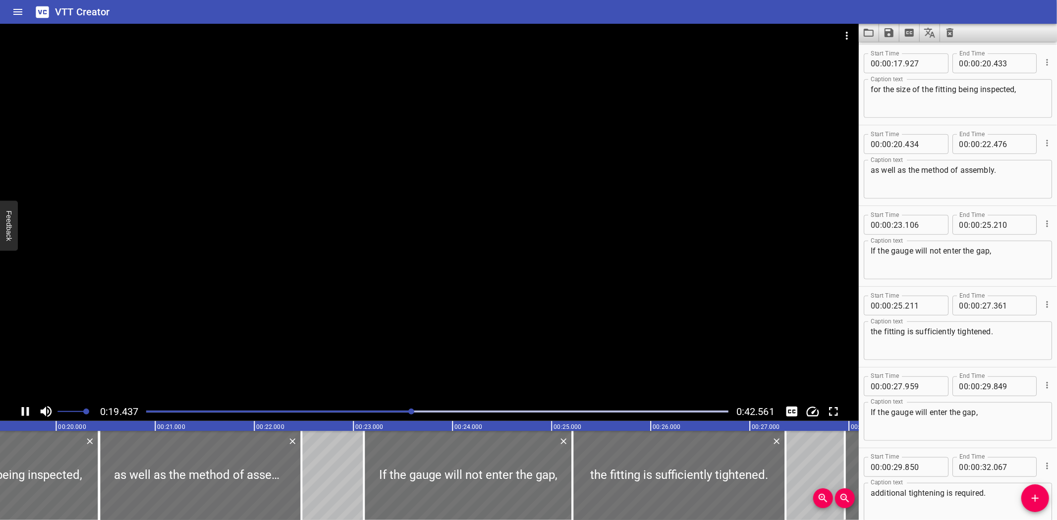
click at [402, 332] on div at bounding box center [429, 213] width 859 height 379
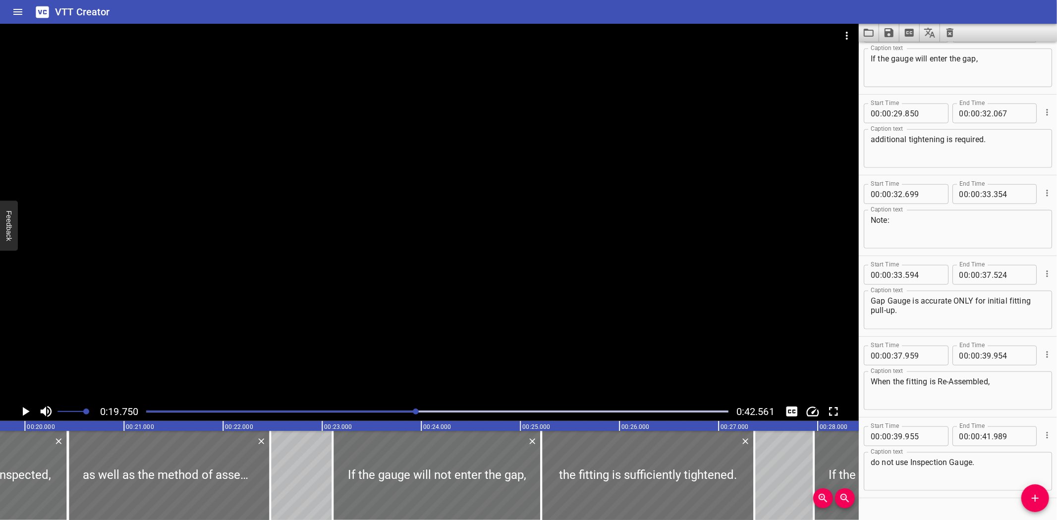
scroll to position [859, 0]
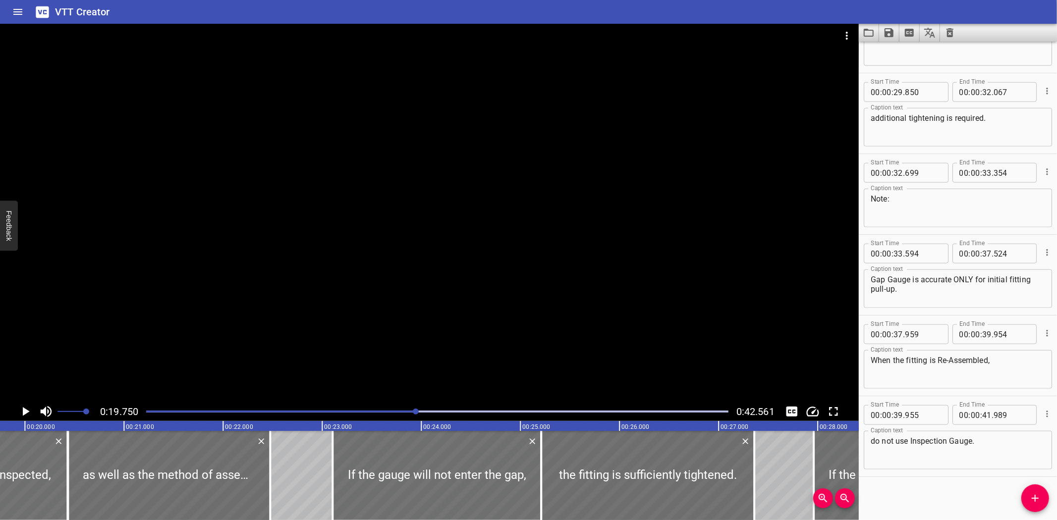
click at [953, 360] on textarea "When the fitting is Re-Assembled," at bounding box center [957, 370] width 174 height 28
type textarea "When the fitting is reassembled,"
click at [909, 439] on textarea "do not use Inspection Gauge." at bounding box center [957, 450] width 174 height 28
click at [928, 439] on textarea "do not use the Inspection Gauge." at bounding box center [957, 450] width 174 height 28
type textarea "do not use the Inspection Gauge."
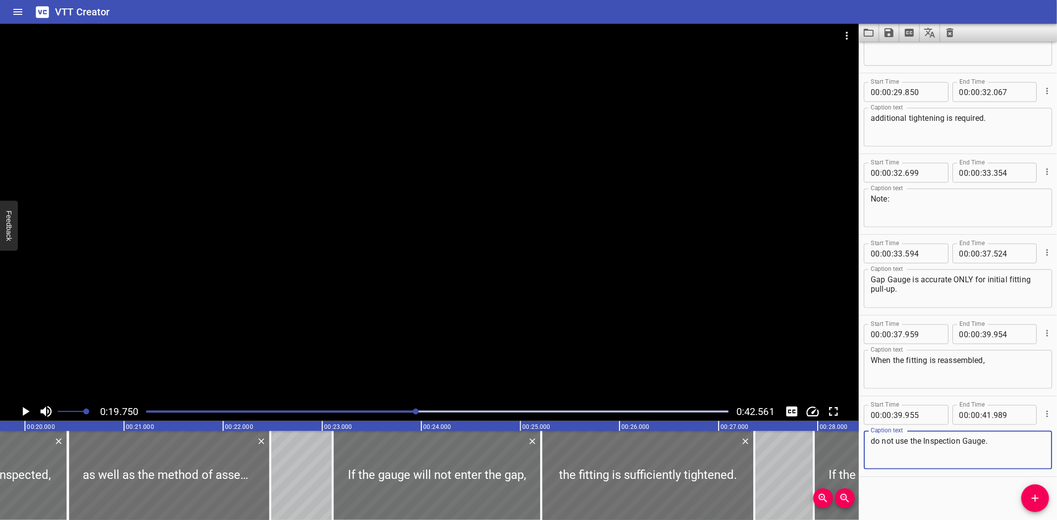
click at [700, 411] on div "Play progress" at bounding box center [437, 412] width 582 height 2
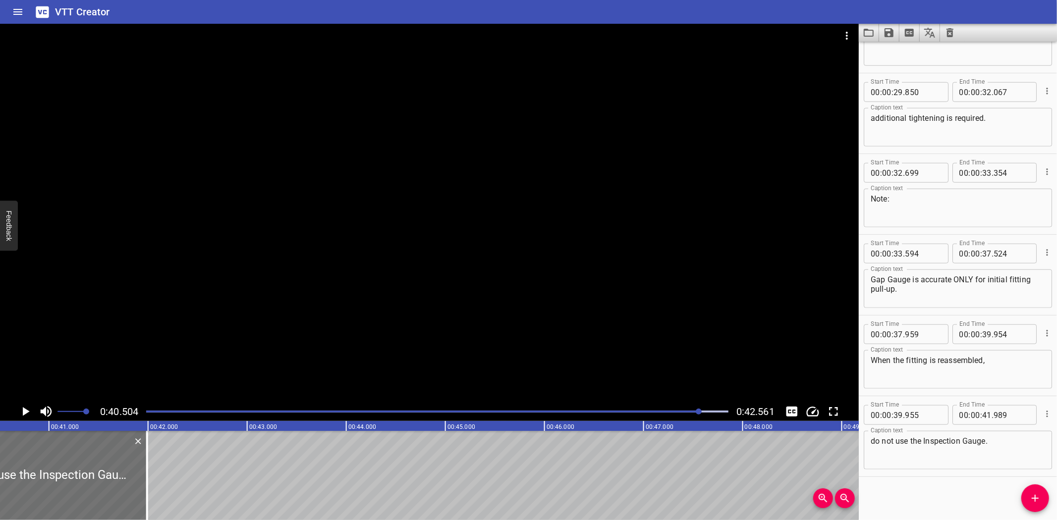
click at [682, 411] on div "Play progress" at bounding box center [409, 412] width 582 height 2
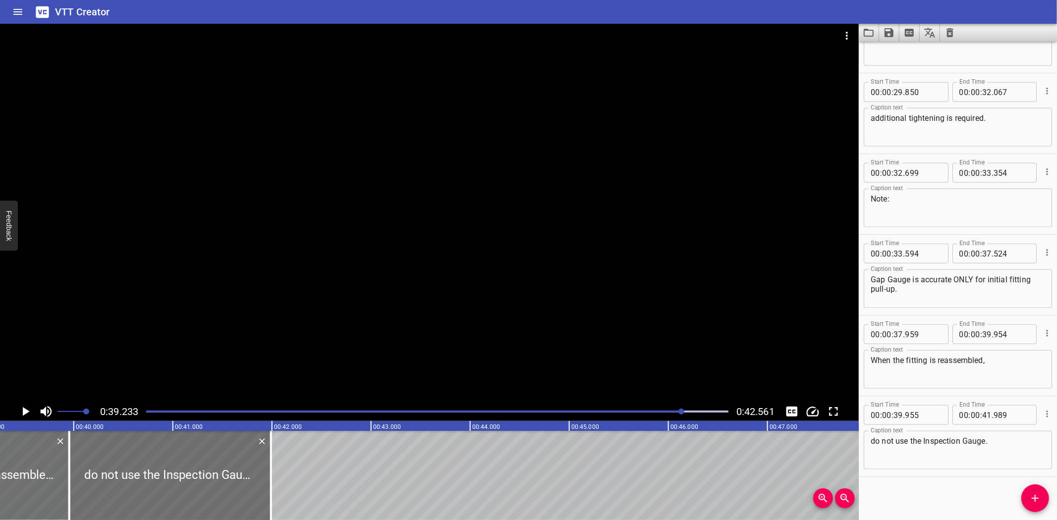
scroll to position [0, 3887]
click at [543, 273] on div at bounding box center [429, 213] width 859 height 379
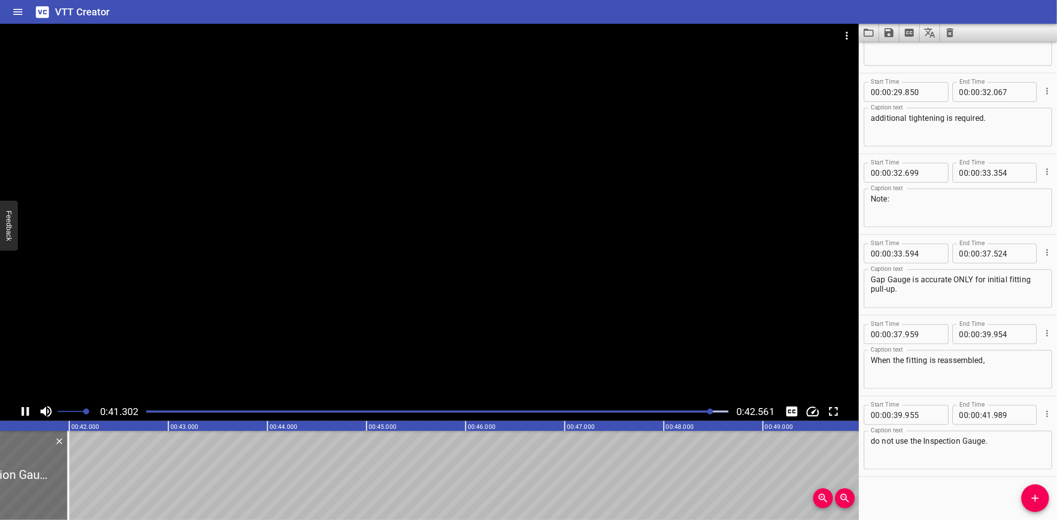
click at [513, 261] on div at bounding box center [429, 213] width 859 height 379
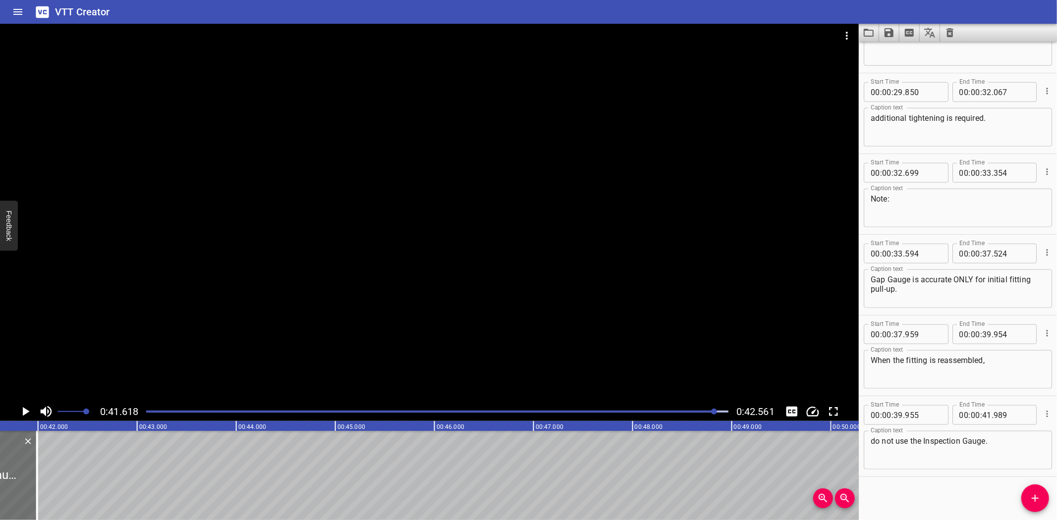
click at [702, 415] on div at bounding box center [437, 412] width 594 height 14
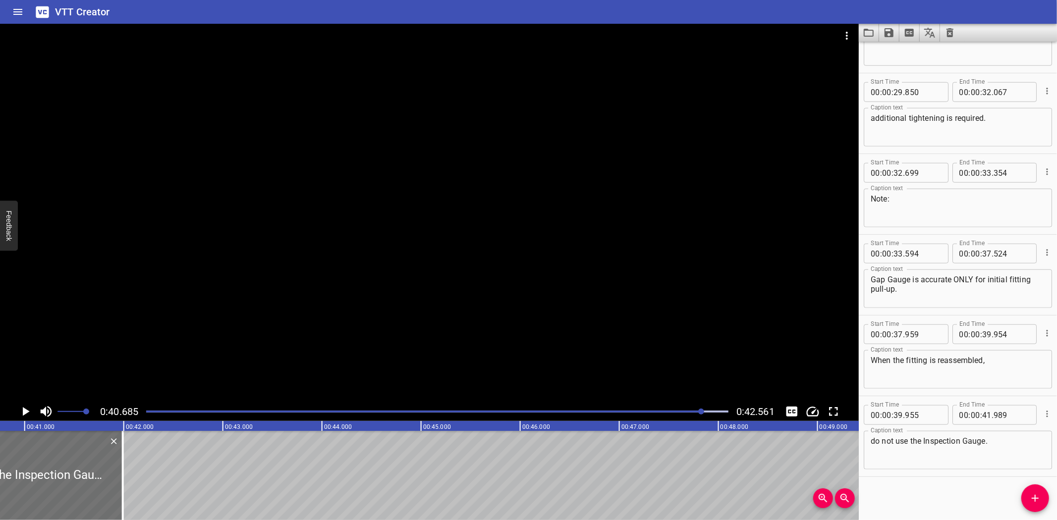
scroll to position [0, 4031]
click at [686, 412] on div "Play progress" at bounding box center [411, 412] width 582 height 2
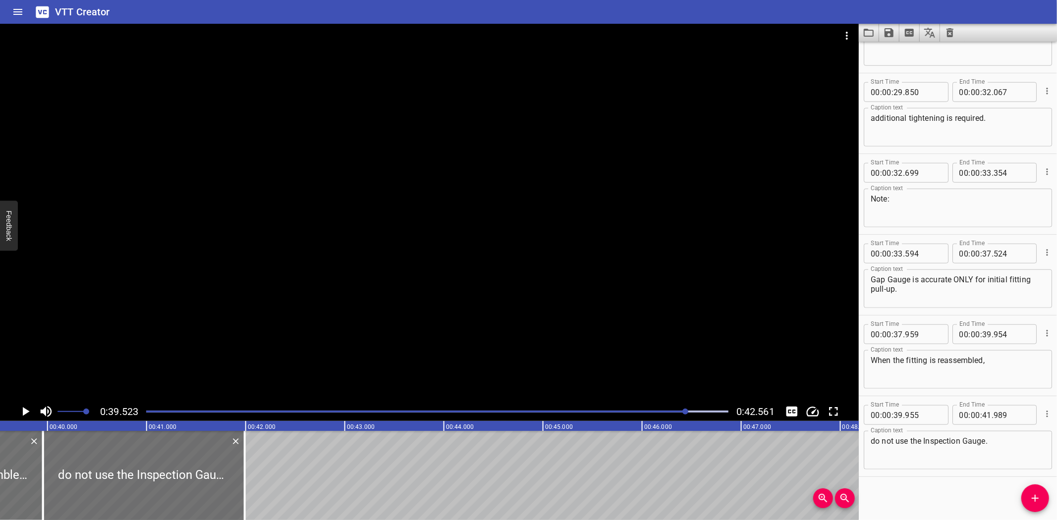
click at [557, 342] on div at bounding box center [429, 213] width 859 height 379
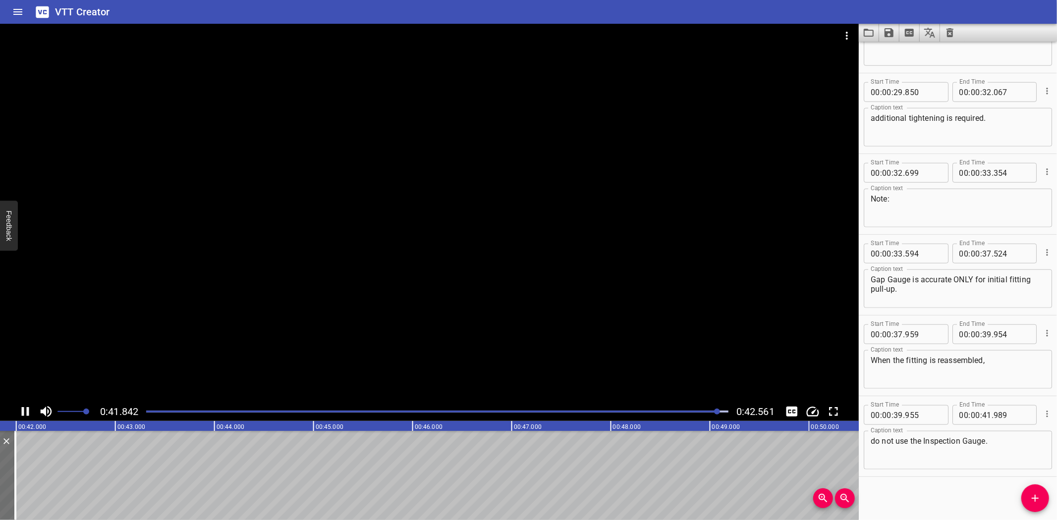
click at [562, 313] on div at bounding box center [429, 213] width 859 height 379
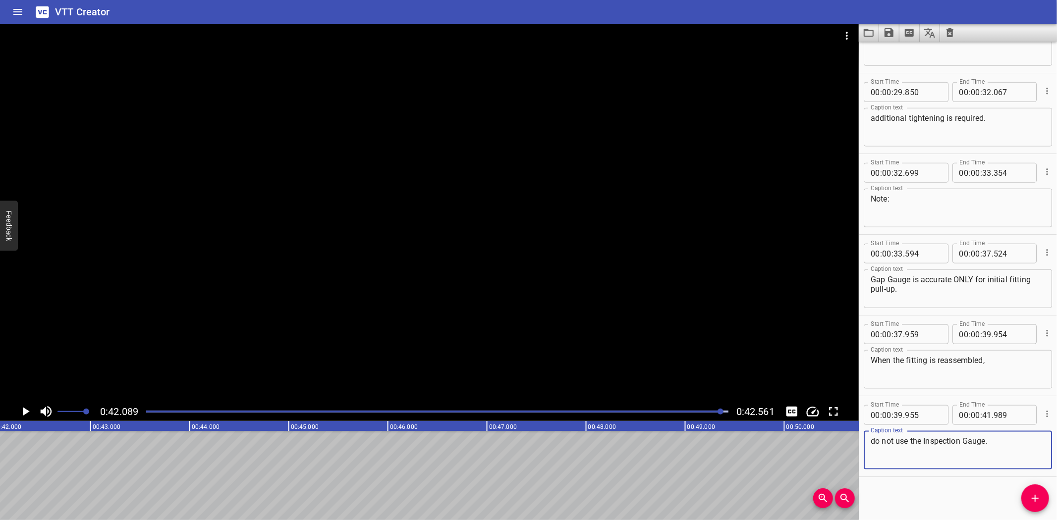
drag, startPoint x: 996, startPoint y: 439, endPoint x: 834, endPoint y: 438, distance: 162.5
click at [834, 438] on main "0:42.089 0:42.561 00:00.000 00:01.000 00:02.000 00:03.000 00:04.000 00:05.000 0…" at bounding box center [528, 272] width 1057 height 496
click at [940, 474] on div "Start Time 00 : 00 : 39 . 955 Start Time End Time 00 : 00 : 41 . 989 End Time C…" at bounding box center [958, 436] width 198 height 80
click at [201, 409] on div at bounding box center [437, 412] width 594 height 14
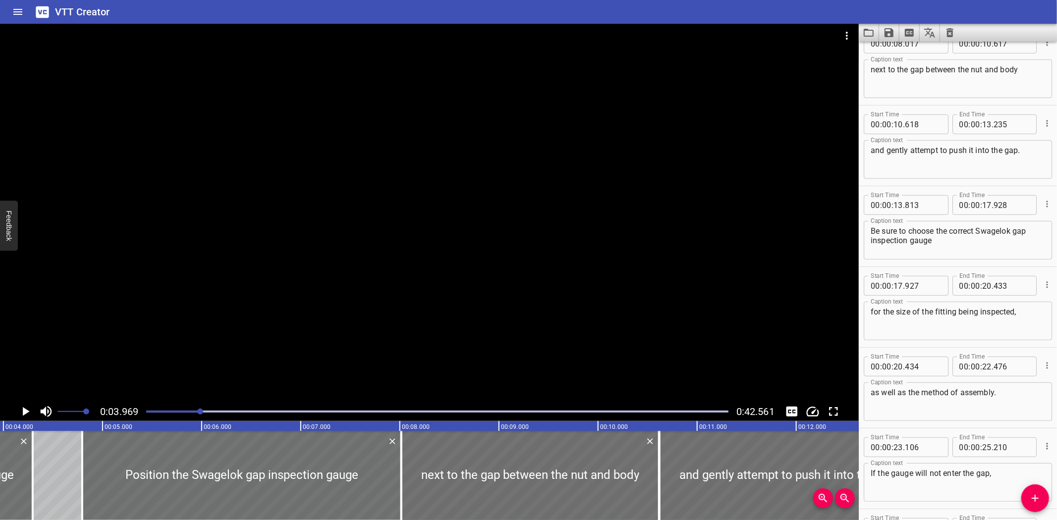
scroll to position [260, 0]
drag, startPoint x: 928, startPoint y: 482, endPoint x: 955, endPoint y: 421, distance: 66.6
click at [955, 421] on div "as well as the method of assembly. Caption text" at bounding box center [958, 403] width 188 height 39
click at [671, 16] on div "VTT Creator" at bounding box center [528, 12] width 1057 height 24
drag, startPoint x: 450, startPoint y: 179, endPoint x: 669, endPoint y: 528, distance: 411.4
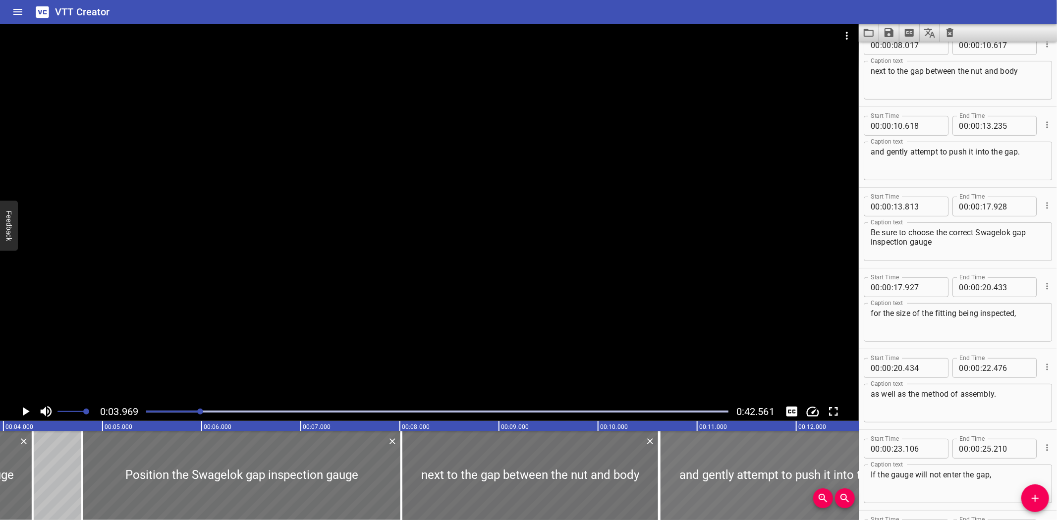
click at [675, 446] on div at bounding box center [788, 475] width 259 height 89
drag, startPoint x: 675, startPoint y: 446, endPoint x: 915, endPoint y: 434, distance: 240.1
click at [915, 435] on div "Start Time 00 : 00 : 23 . 106 Start Time End Time 00 : 00 : 25 . 210 End Time" at bounding box center [958, 448] width 188 height 26
click at [410, 412] on div "Play progress" at bounding box center [437, 412] width 582 height 2
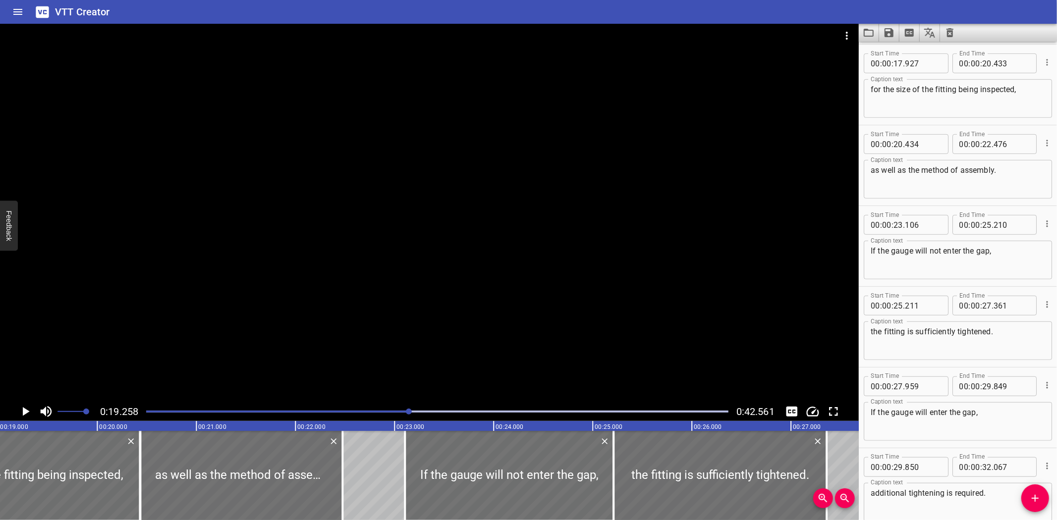
scroll to position [0, 1908]
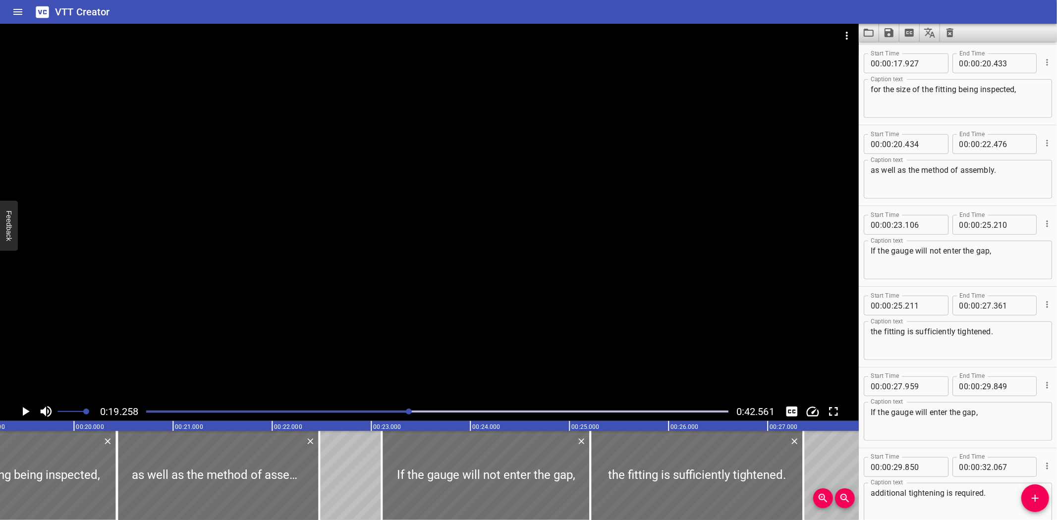
click at [573, 408] on div at bounding box center [437, 412] width 594 height 14
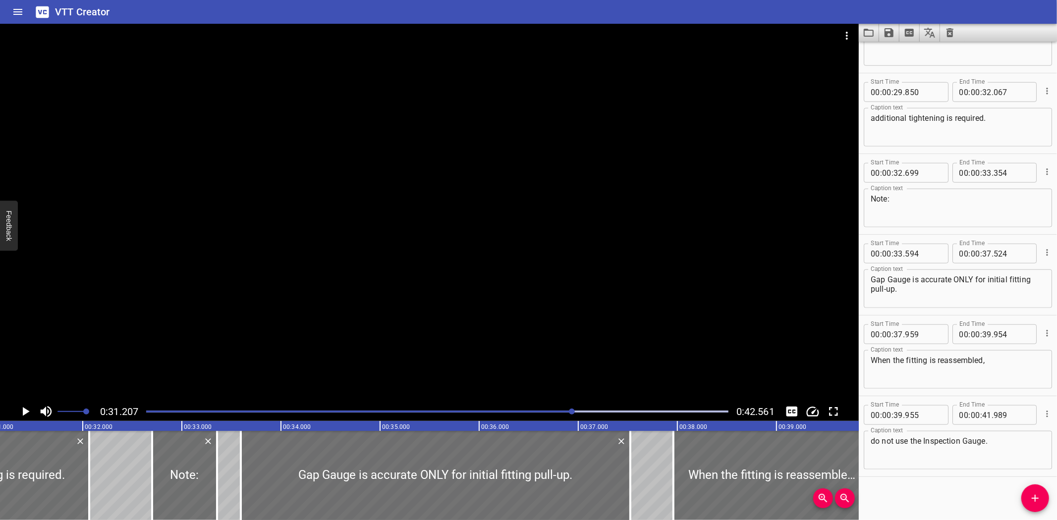
scroll to position [0, 3092]
click at [662, 15] on div "VTT Creator" at bounding box center [528, 12] width 1057 height 24
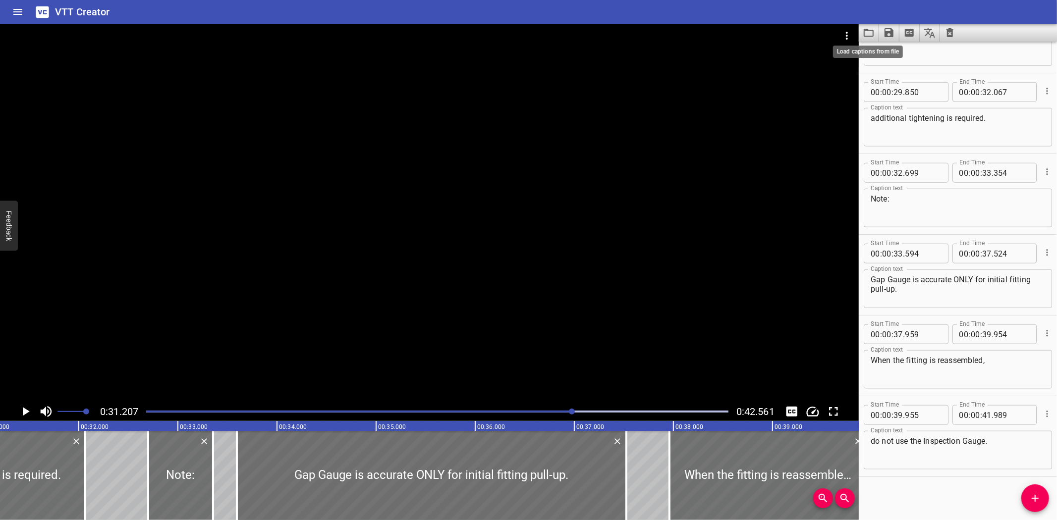
click at [864, 27] on icon "Load captions from file" at bounding box center [869, 33] width 12 height 12
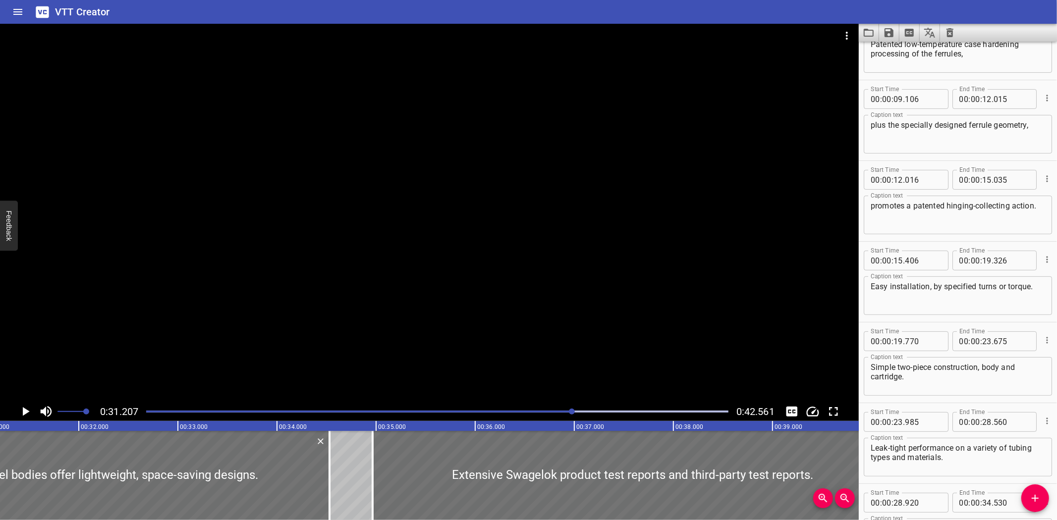
scroll to position [125, 0]
drag, startPoint x: 1039, startPoint y: 199, endPoint x: 1032, endPoint y: 127, distance: 72.8
click at [1032, 127] on textarea "plus the specially designed ferrule geometry," at bounding box center [957, 134] width 174 height 28
click at [1006, 50] on textarea "Patented low-temperature case hardening processing of the ferrules," at bounding box center [957, 53] width 174 height 28
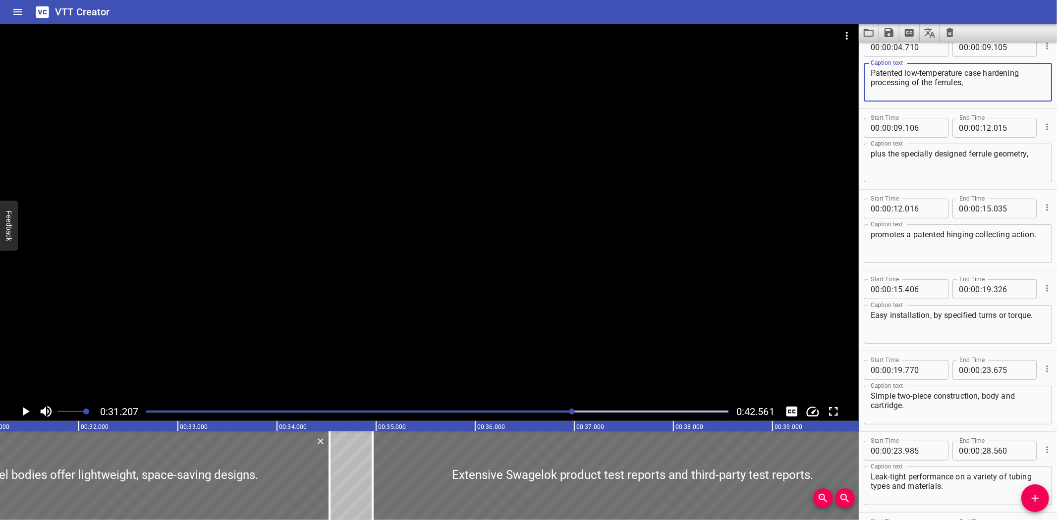
scroll to position [70, 0]
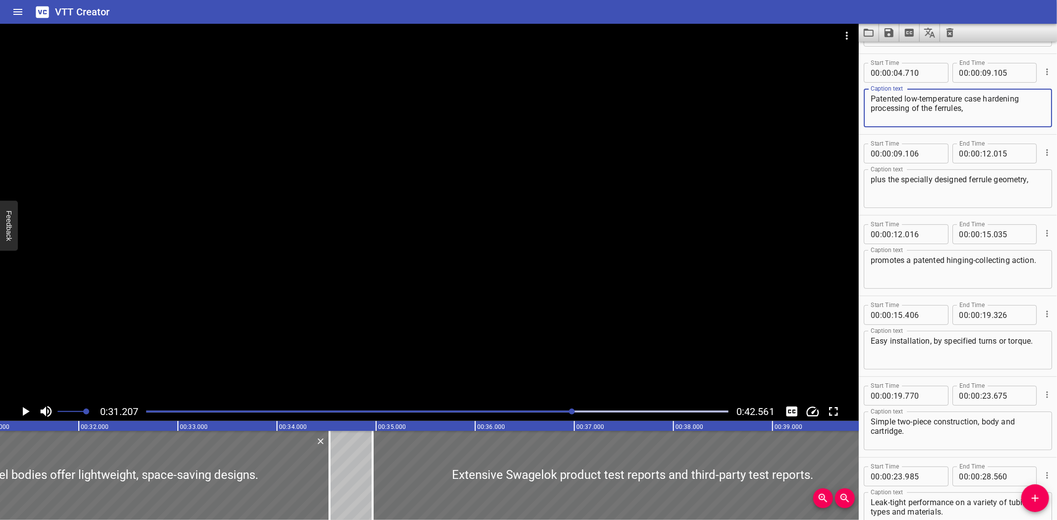
click at [987, 97] on textarea "Patented low-temperature case hardening processing of the ferrules," at bounding box center [957, 108] width 174 height 28
type textarea "Patented low-temperature case-hardening processing of the ferrules,"
click at [885, 40] on button "Save captions to file" at bounding box center [889, 33] width 20 height 18
click at [899, 52] on li "Save to VTT file" at bounding box center [915, 55] width 73 height 18
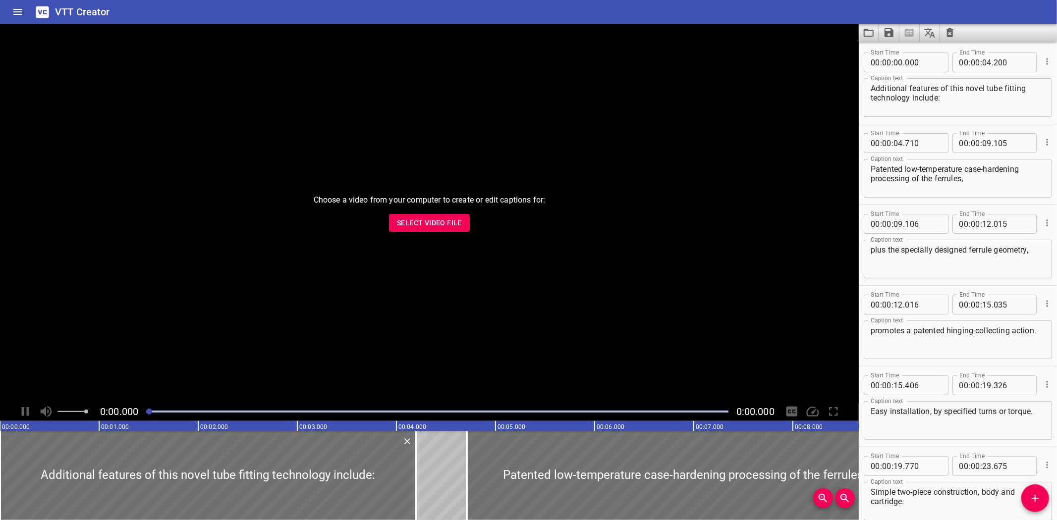
scroll to position [294, 0]
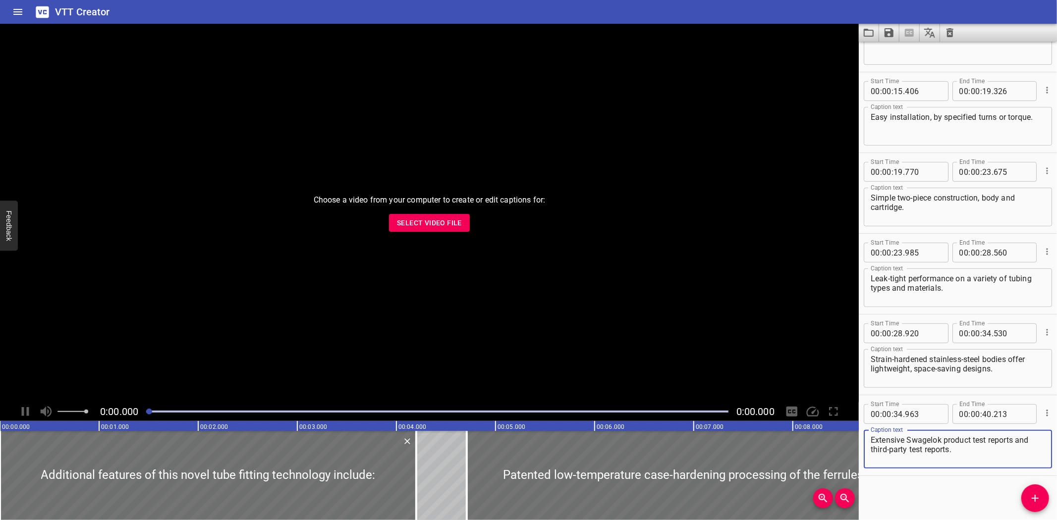
click at [411, 206] on div "Choose a video from your computer to create or edit captions for: Select Video …" at bounding box center [429, 213] width 859 height 379
click at [409, 210] on div "Choose a video from your computer to create or edit captions for: Select Video …" at bounding box center [429, 213] width 859 height 379
click at [409, 220] on span "Select Video File" at bounding box center [429, 223] width 65 height 12
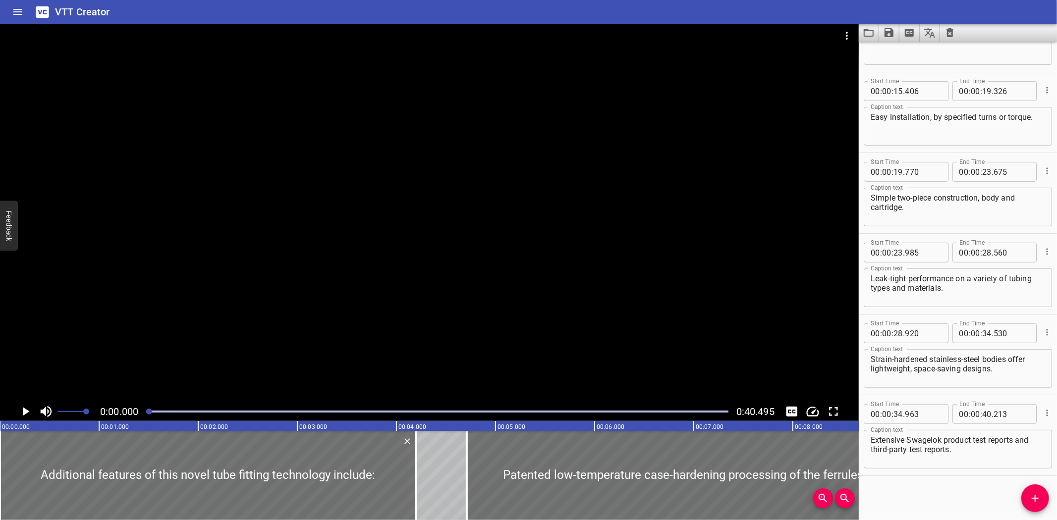
click at [238, 112] on div at bounding box center [429, 213] width 859 height 379
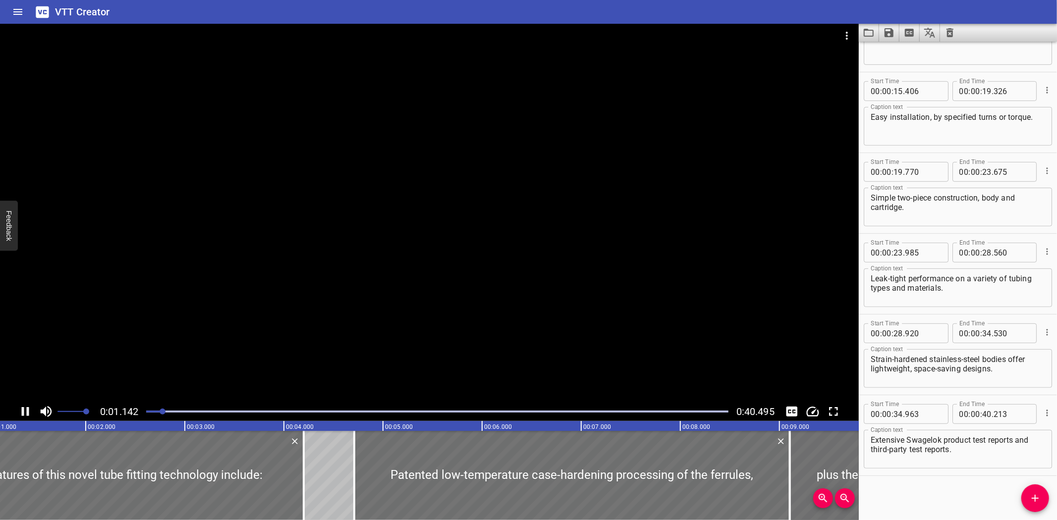
click at [603, 165] on div at bounding box center [429, 213] width 859 height 379
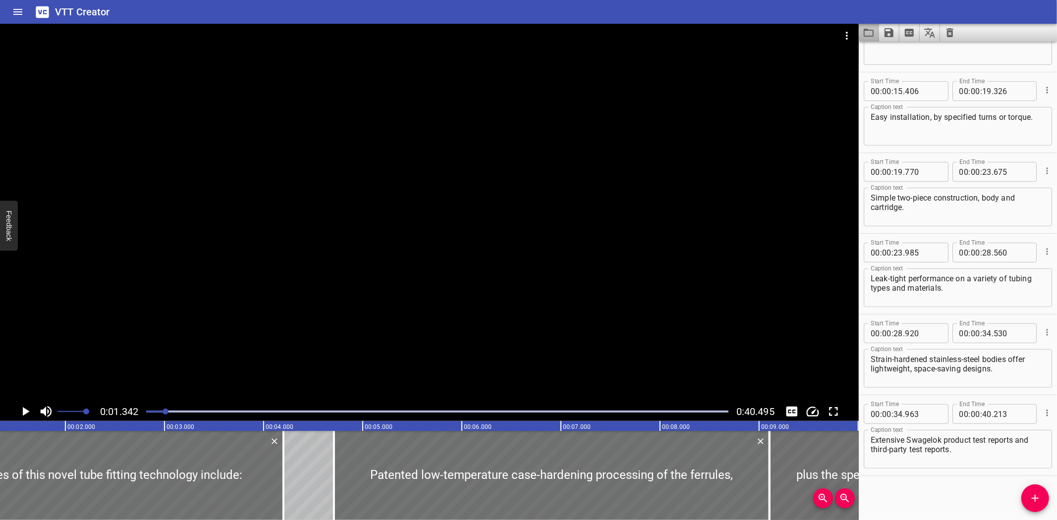
click at [863, 24] on button "Load captions from file" at bounding box center [869, 33] width 20 height 18
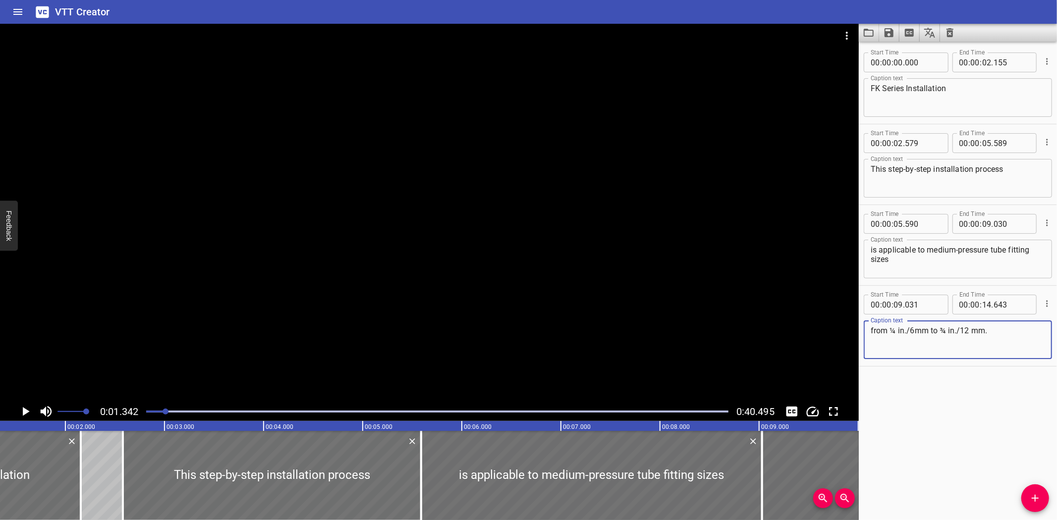
click at [905, 332] on textarea "from ¼ in./6mm to ¾ in./12 mm." at bounding box center [957, 340] width 174 height 28
type textarea "from ¼ in. / 6mm to ¾ in. / 12 mm."
click at [866, 31] on icon "Load captions from file" at bounding box center [869, 33] width 12 height 12
click at [883, 35] on icon "Save captions to file" at bounding box center [889, 33] width 12 height 12
click at [895, 52] on li "Save to VTT file" at bounding box center [915, 55] width 73 height 18
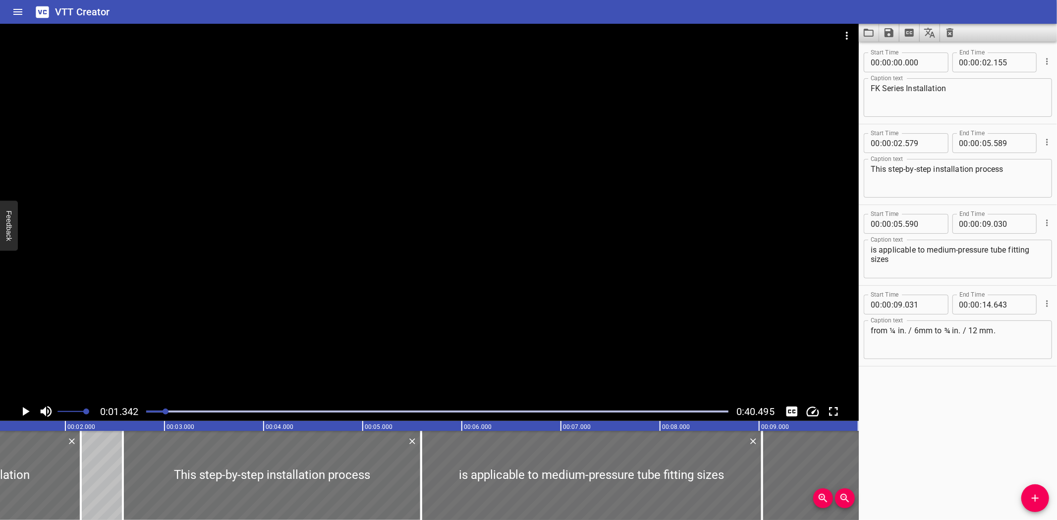
drag, startPoint x: 115, startPoint y: 12, endPoint x: 131, endPoint y: 14, distance: 15.9
click at [115, 12] on div "VTT Creator" at bounding box center [528, 12] width 1057 height 24
click at [865, 37] on icon "Load captions from file" at bounding box center [869, 33] width 12 height 12
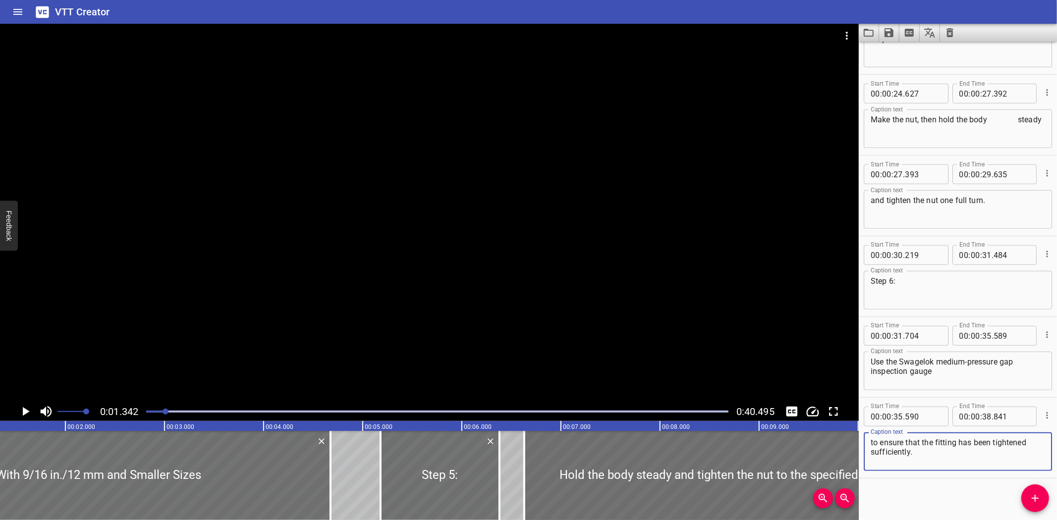
scroll to position [617, 0]
click at [1002, 114] on textarea "Make the nut, then hold the body steady" at bounding box center [957, 127] width 174 height 28
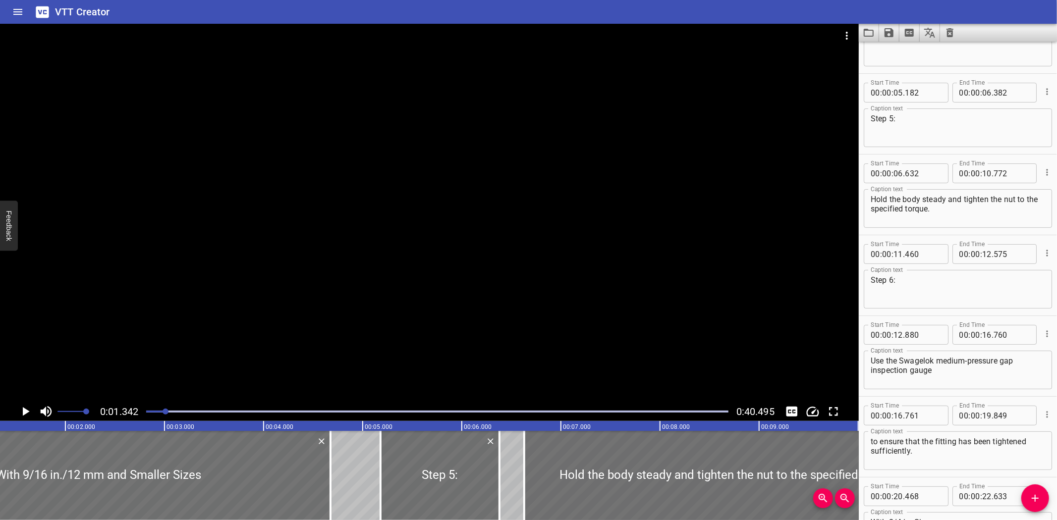
scroll to position [0, 0]
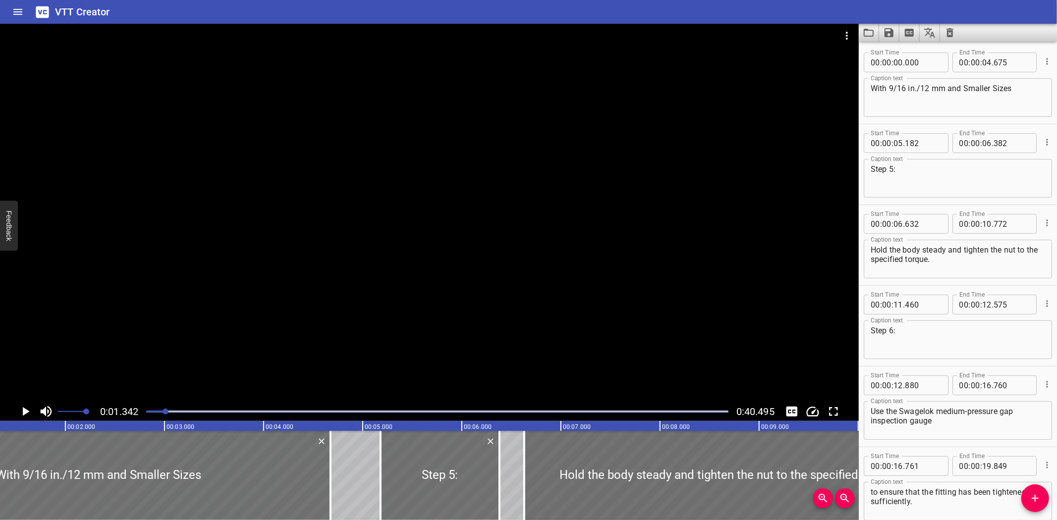
type textarea "Make the nut, then hold the body steady"
click at [915, 88] on textarea "With 9/16 in./12 mm and Smaller Sizes" at bounding box center [957, 98] width 174 height 28
type textarea "With 9/16 in. / 12 mm and Smaller Sizes"
click at [894, 37] on icon "Save captions to file" at bounding box center [889, 33] width 12 height 12
click at [897, 48] on li "Save to VTT file" at bounding box center [915, 55] width 73 height 18
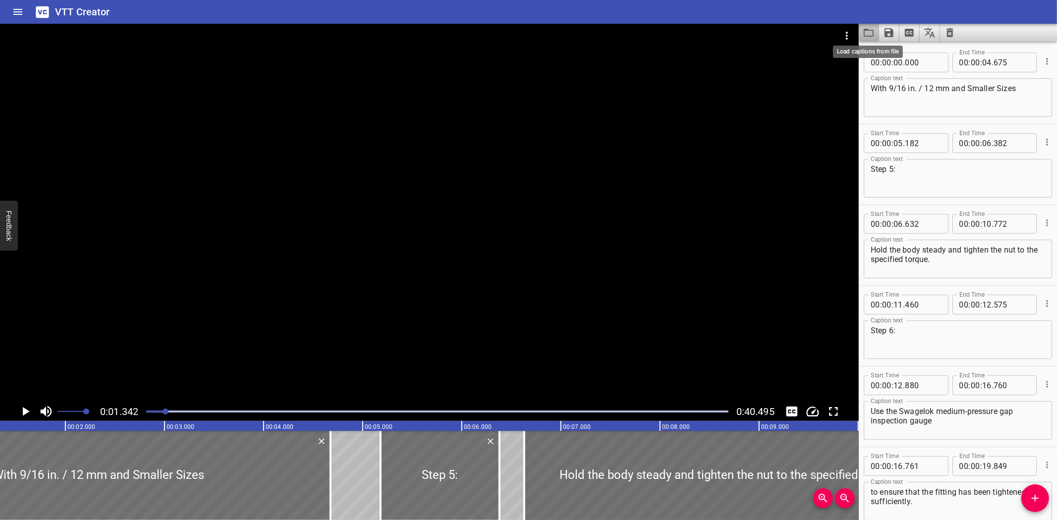
click at [866, 32] on icon "Load captions from file" at bounding box center [869, 33] width 12 height 12
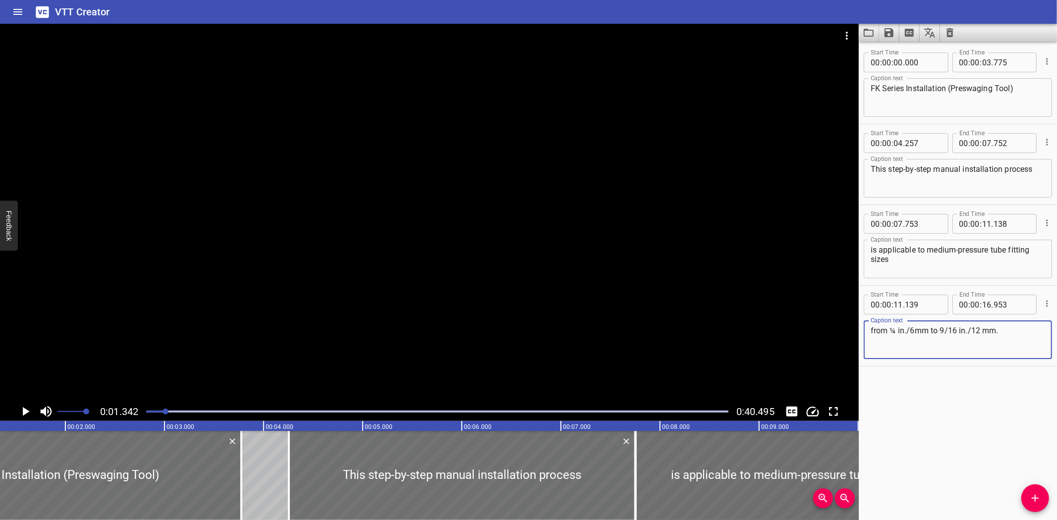
click at [905, 332] on textarea "from ¼ in./6mm to 9/16 in./12 mm." at bounding box center [957, 340] width 174 height 28
type textarea "from ¼ in. / 6mm to 9/16 in. / 12 mm."
click at [883, 28] on icon "Save captions to file" at bounding box center [889, 33] width 12 height 12
click at [890, 46] on li "Save to VTT file" at bounding box center [915, 55] width 73 height 18
click at [120, 14] on div "VTT Creator" at bounding box center [528, 12] width 1057 height 24
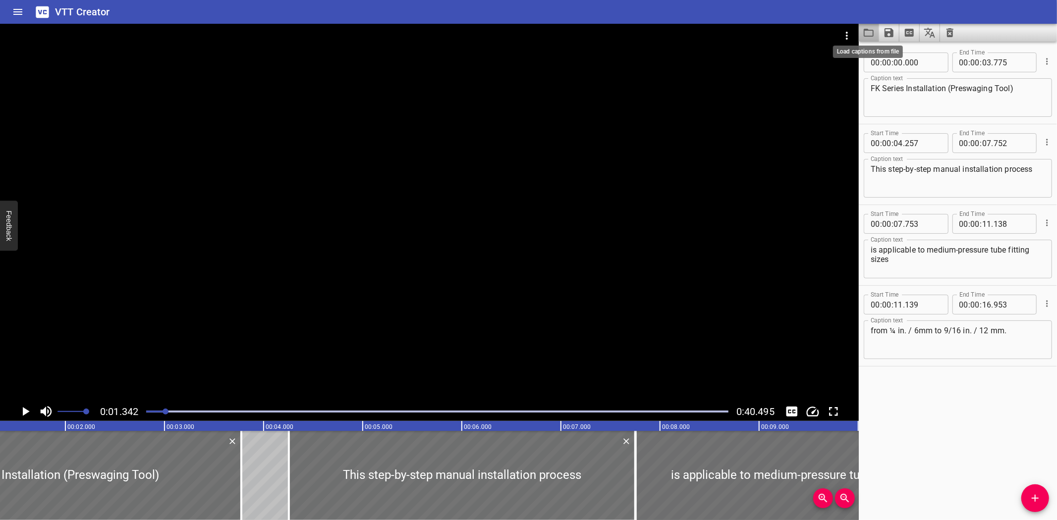
click at [872, 33] on icon "Load captions from file" at bounding box center [869, 33] width 12 height 12
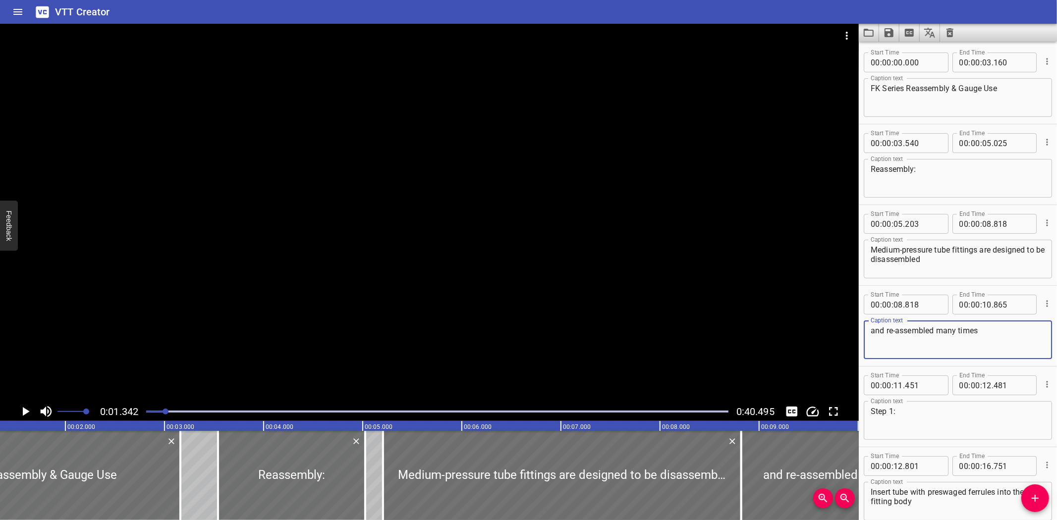
click at [895, 334] on textarea "and re-assembled many times" at bounding box center [957, 340] width 174 height 28
type textarea "and reassembled many times"
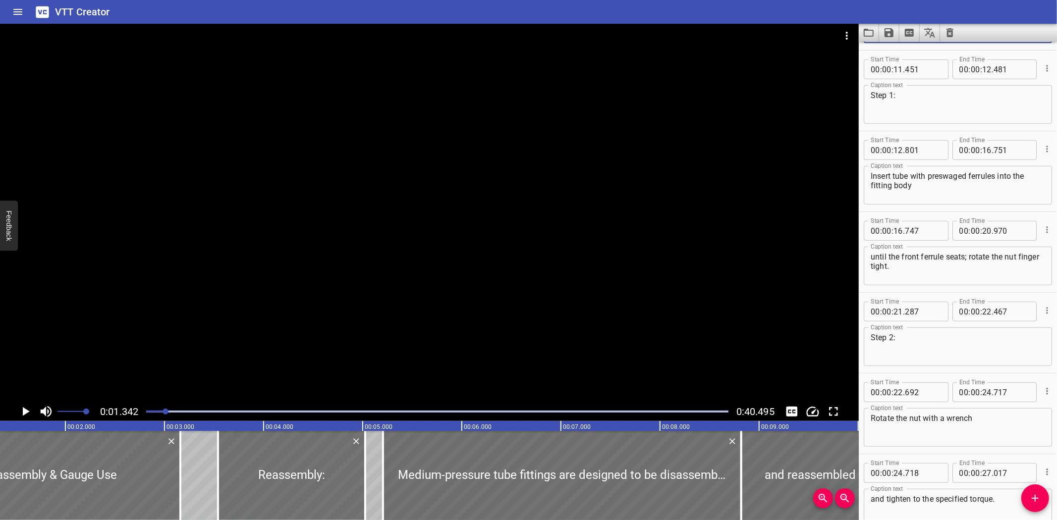
scroll to position [324, 0]
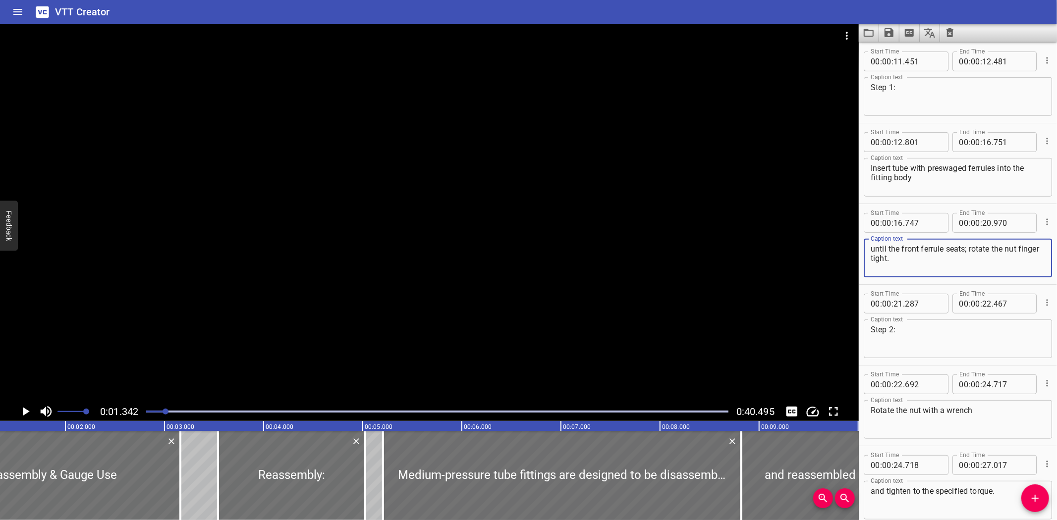
click at [894, 261] on textarea "until the front ferrule seats; rotate the nut finger tight." at bounding box center [957, 258] width 174 height 28
type textarea "until the front ferrule seats; rotate the nut finger-tight."
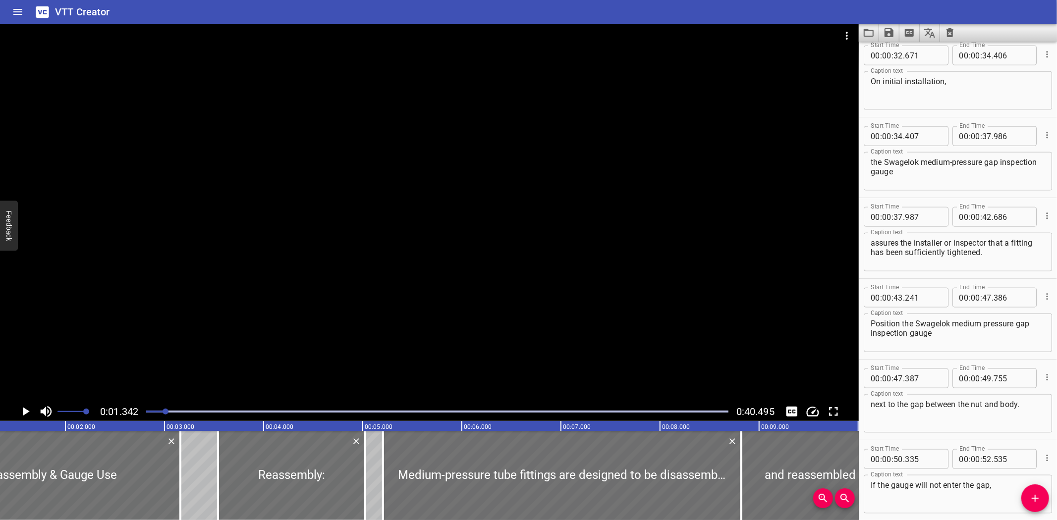
scroll to position [981, 0]
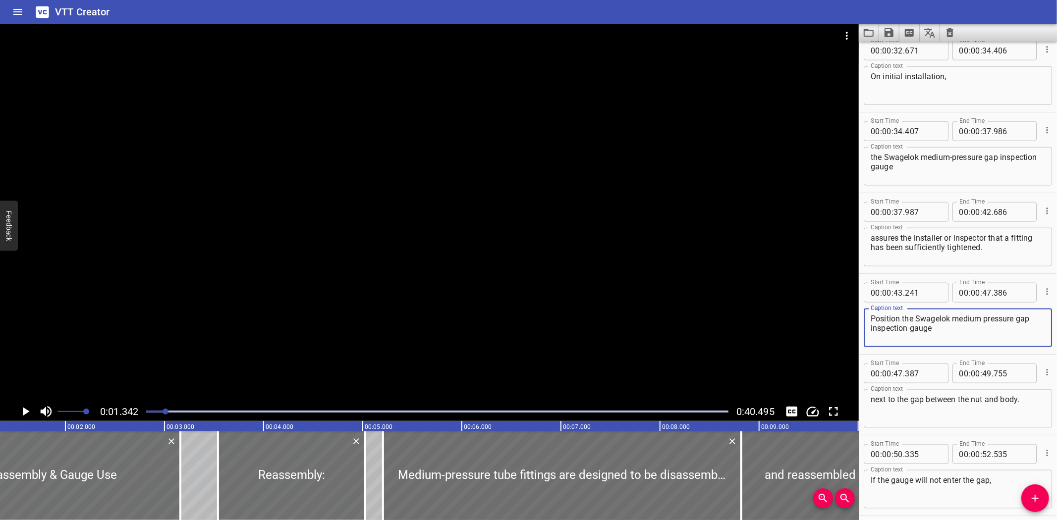
click at [983, 320] on textarea "Position the Swagelok medium pressure gap inspection gauge" at bounding box center [957, 328] width 174 height 28
type textarea "Position the Swagelok medium-pressure gap inspection gauge"
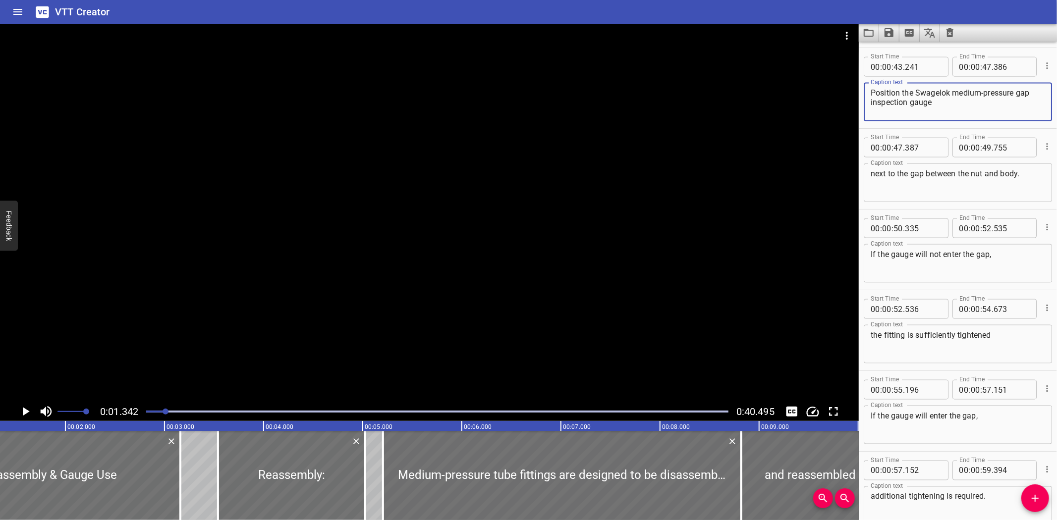
scroll to position [1215, 0]
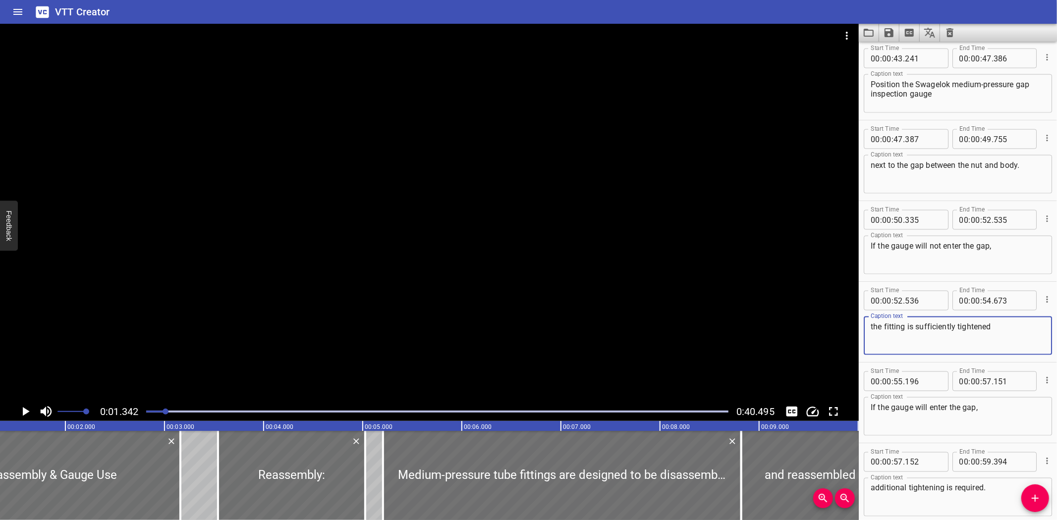
click at [1011, 330] on textarea "the fitting is sufficiently tightened" at bounding box center [957, 336] width 174 height 28
type textarea "the fitting is sufficiently tightened."
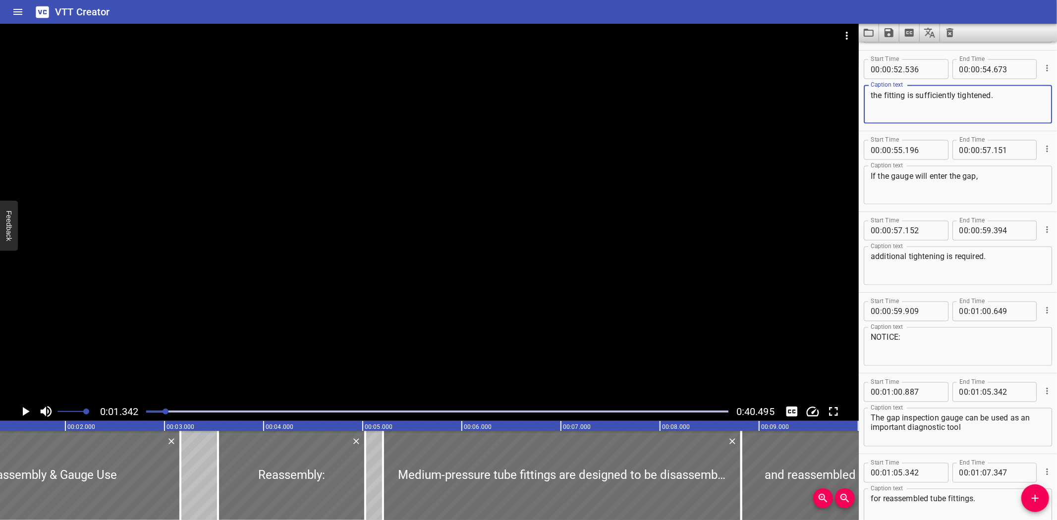
scroll to position [1463, 0]
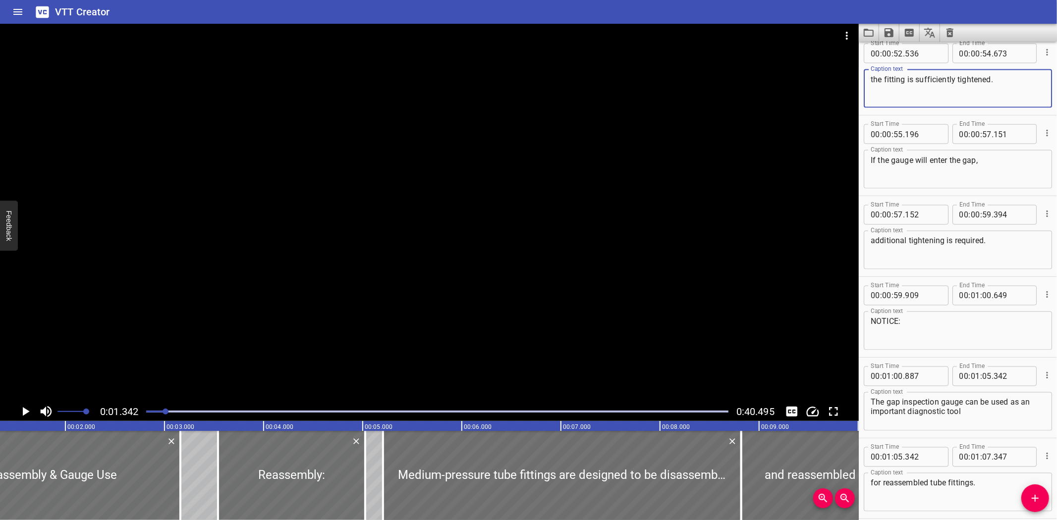
click at [893, 322] on textarea "NOTICE:" at bounding box center [957, 331] width 174 height 28
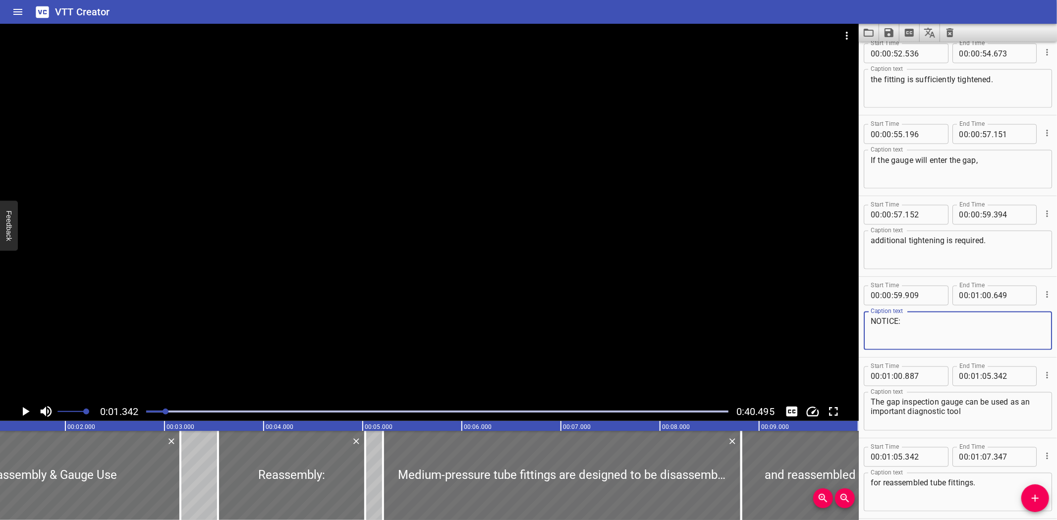
click at [893, 322] on textarea "NOTICE:" at bounding box center [957, 331] width 174 height 28
type textarea "Notice:"
click at [886, 32] on icon "Save captions to file" at bounding box center [888, 32] width 9 height 9
click at [898, 50] on li "Save to VTT file" at bounding box center [915, 55] width 73 height 18
drag, startPoint x: 141, startPoint y: 16, endPoint x: 406, endPoint y: 12, distance: 265.6
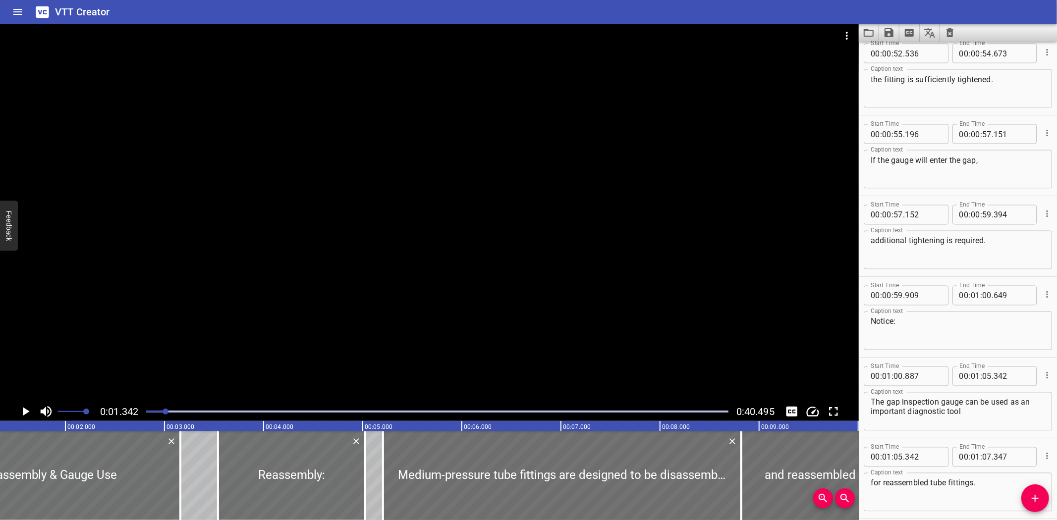
click at [149, 16] on div "VTT Creator" at bounding box center [528, 12] width 1057 height 24
click at [875, 31] on button "Load captions from file" at bounding box center [869, 33] width 20 height 18
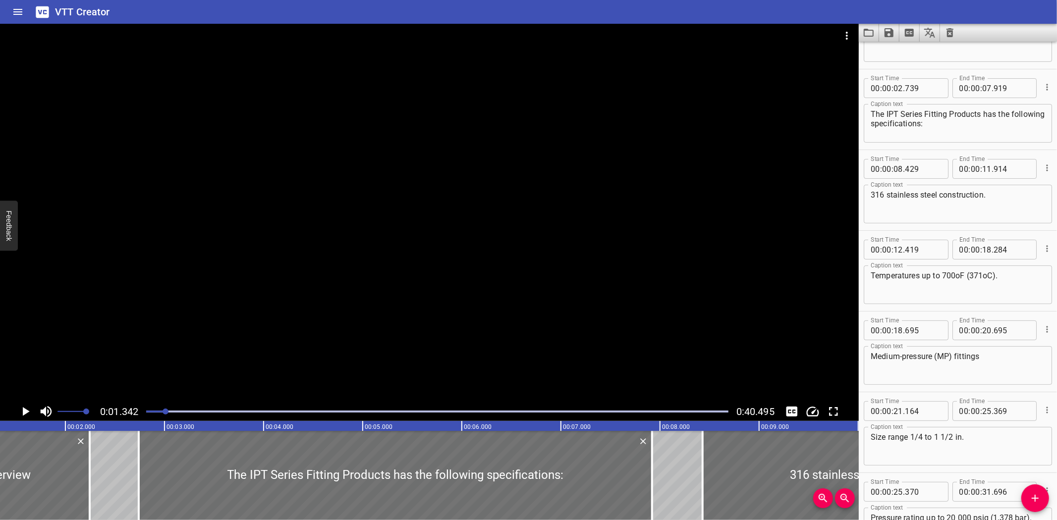
scroll to position [53, 0]
click at [961, 277] on textarea "Temperatures up to 700oF (371oC)." at bounding box center [957, 287] width 174 height 28
paste textarea "°"
drag, startPoint x: 985, startPoint y: 277, endPoint x: 997, endPoint y: 278, distance: 12.4
click at [986, 278] on textarea "Temperatures up to 700°F (371oC)." at bounding box center [957, 287] width 174 height 28
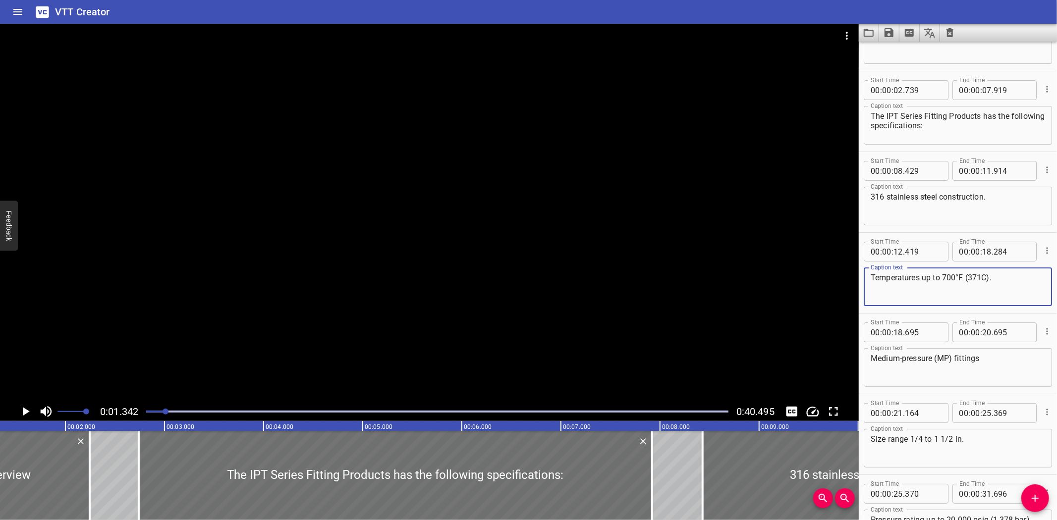
paste textarea "°"
type textarea "Temperatures up to 700°F (371°C)."
click at [888, 38] on icon "Save captions to file" at bounding box center [889, 33] width 12 height 12
click at [896, 51] on li "Save to VTT file" at bounding box center [915, 55] width 73 height 18
click at [645, 5] on div "VTT Creator" at bounding box center [528, 12] width 1057 height 24
